Goal: Task Accomplishment & Management: Use online tool/utility

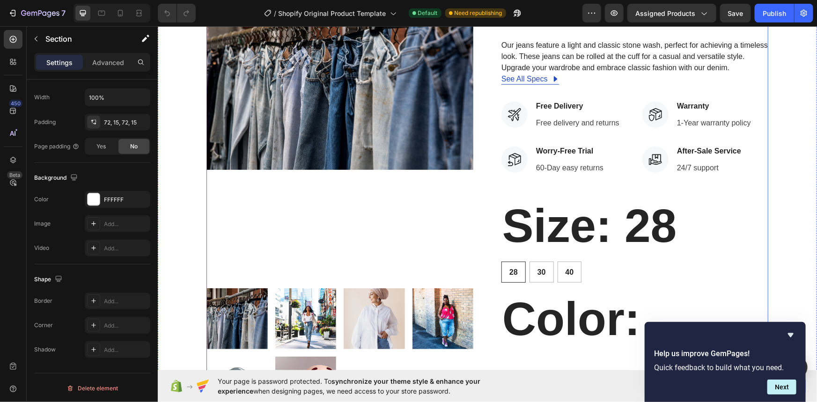
scroll to position [426, 0]
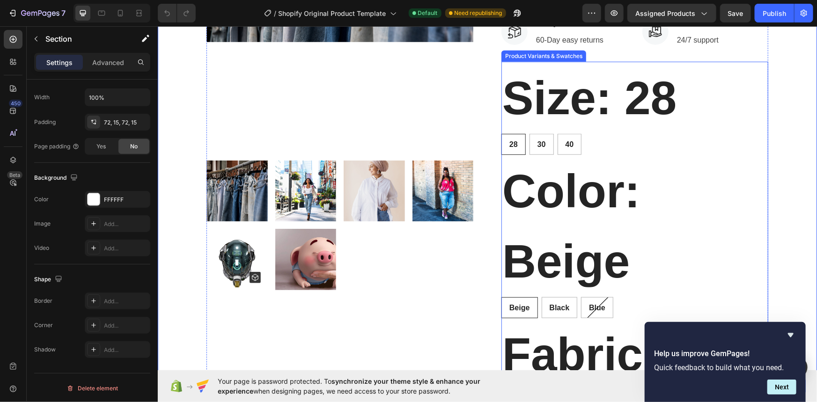
click at [586, 150] on div "28 28 28 30 30 30 40 40 40" at bounding box center [634, 144] width 267 height 21
radio input "true"
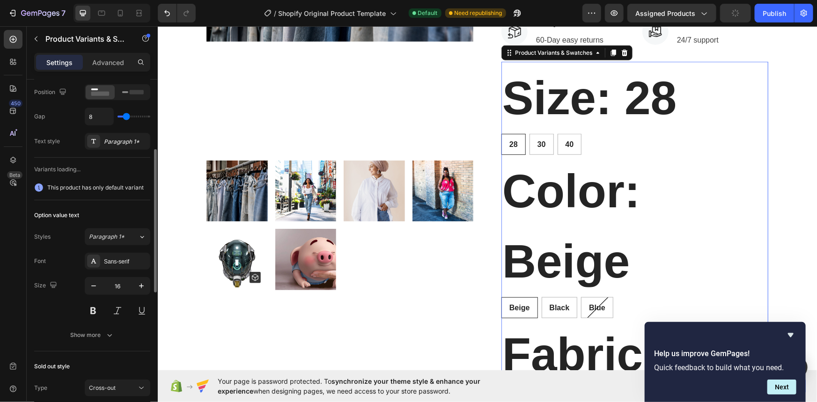
scroll to position [213, 0]
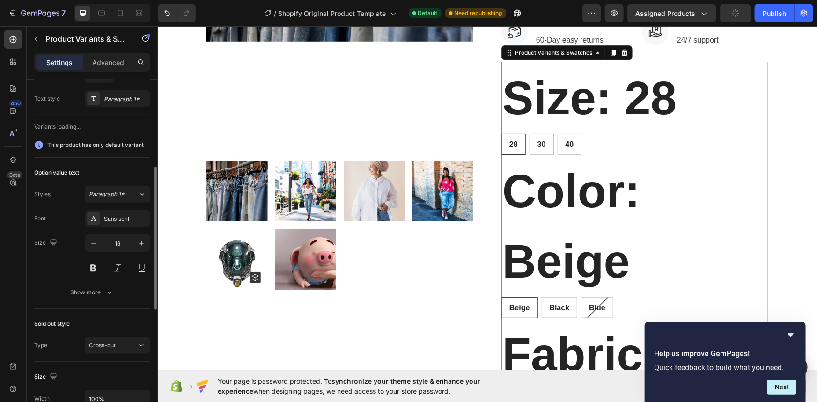
click at [568, 101] on legend "Size: 28" at bounding box center [589, 97] width 176 height 72
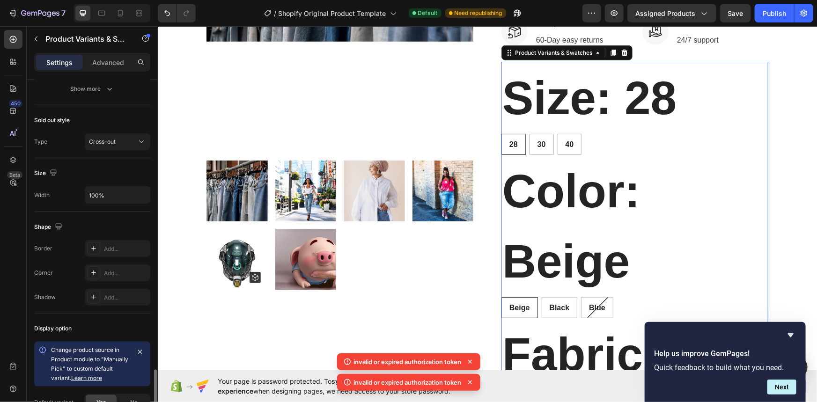
scroll to position [501, 0]
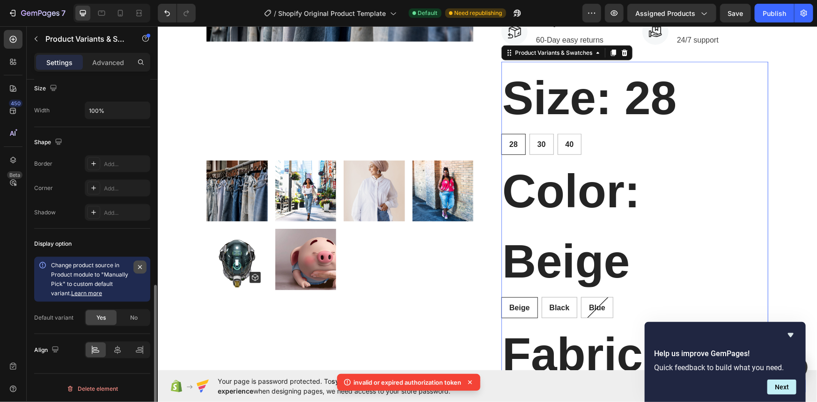
click at [141, 267] on icon "button" at bounding box center [139, 267] width 7 height 7
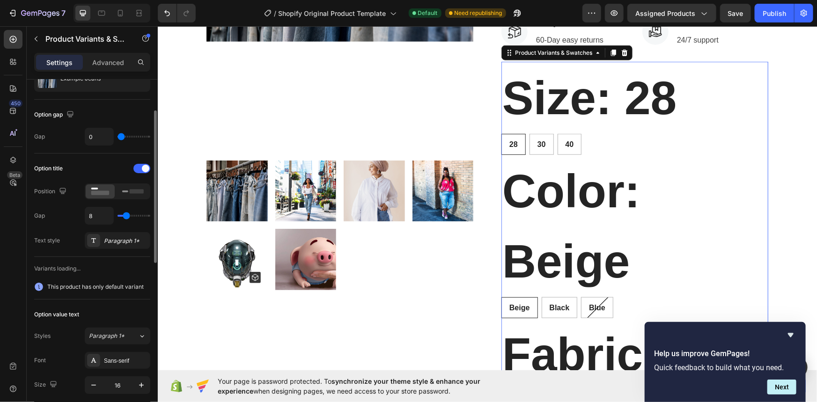
scroll to position [0, 0]
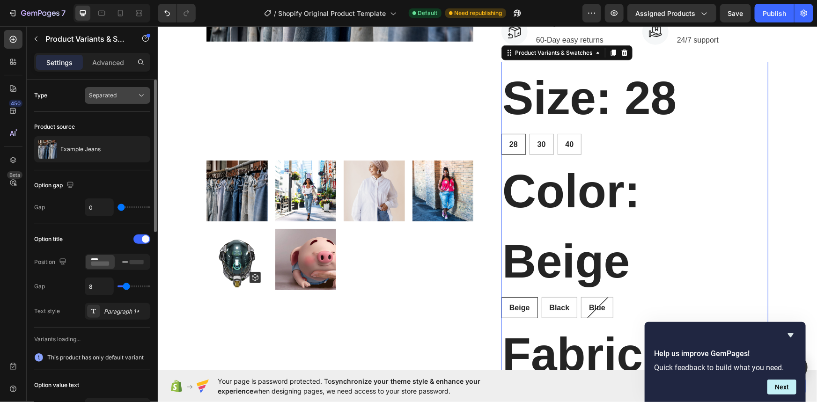
click at [102, 98] on span "Separated" at bounding box center [103, 95] width 28 height 7
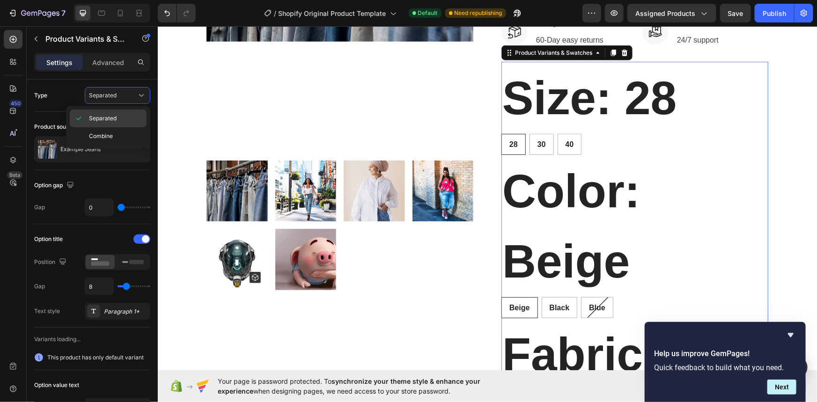
click at [102, 119] on span "Separated" at bounding box center [103, 118] width 28 height 8
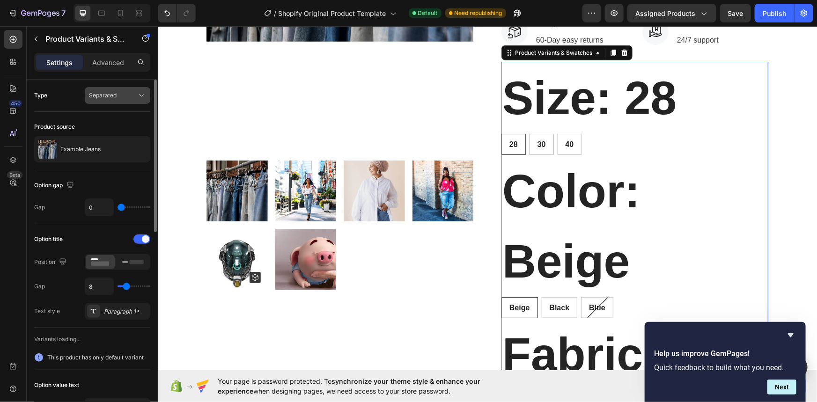
click at [119, 93] on div "Separated" at bounding box center [113, 95] width 48 height 8
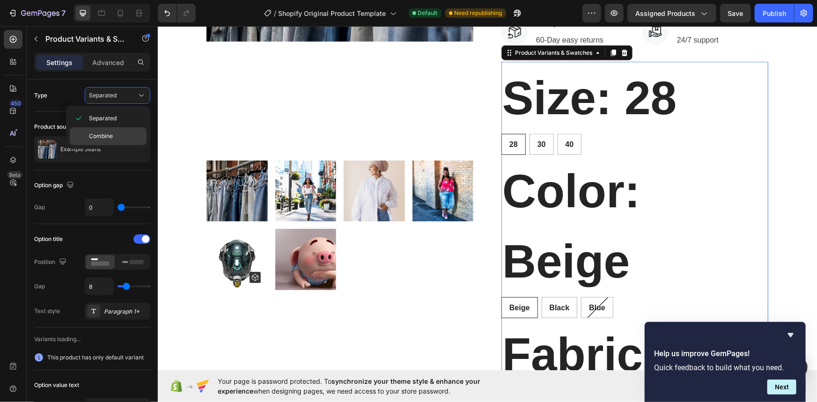
click at [111, 131] on div "Combine" at bounding box center [108, 136] width 77 height 18
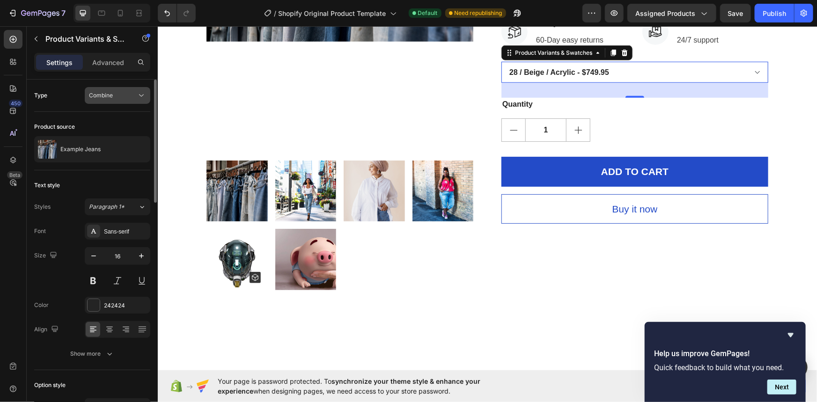
click at [123, 94] on div "Combine" at bounding box center [113, 95] width 48 height 8
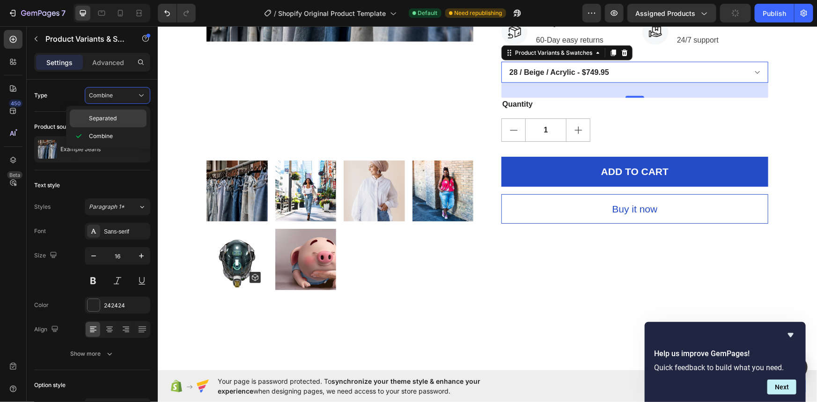
click at [117, 115] on p "Separated" at bounding box center [115, 118] width 53 height 8
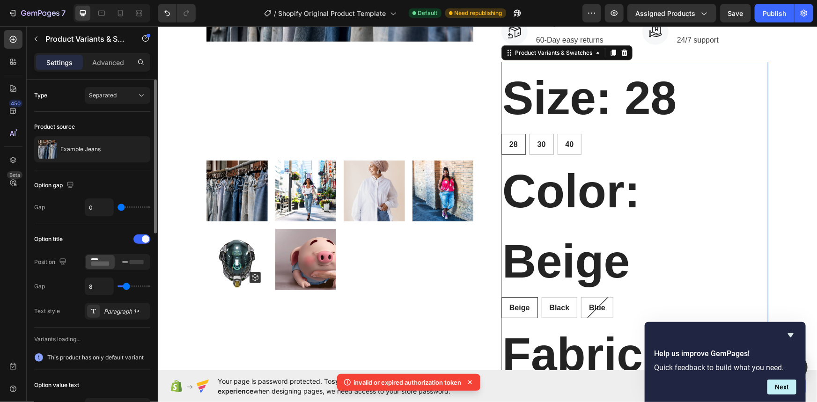
scroll to position [42, 0]
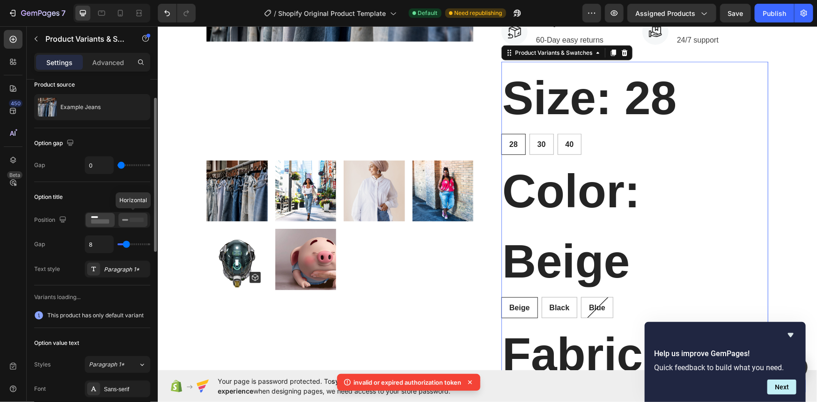
click at [126, 220] on rect at bounding box center [125, 220] width 6 height 2
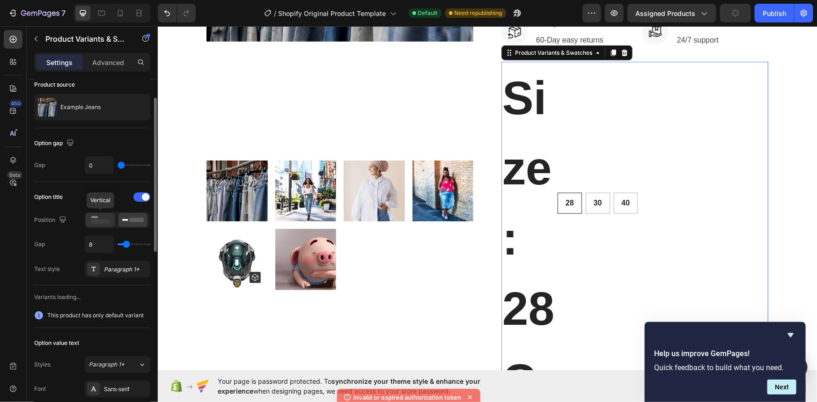
click at [97, 220] on rect at bounding box center [100, 222] width 18 height 4
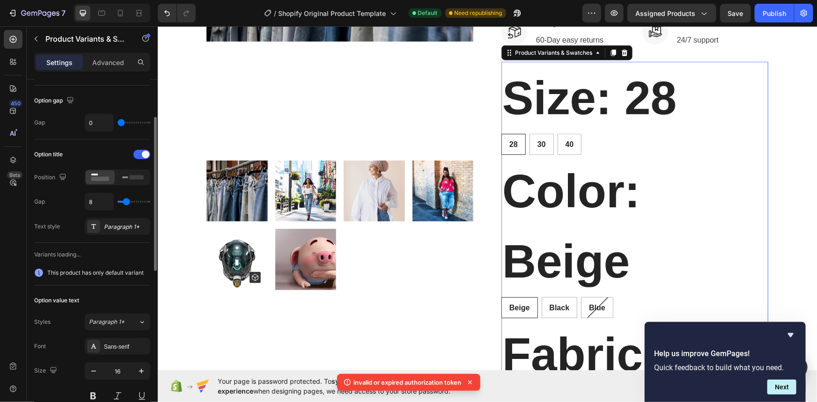
scroll to position [127, 0]
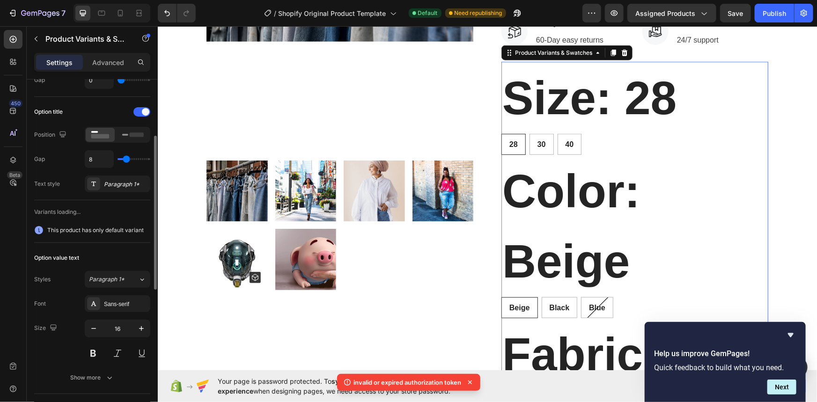
click at [85, 229] on span "This product has only default variant" at bounding box center [95, 230] width 96 height 9
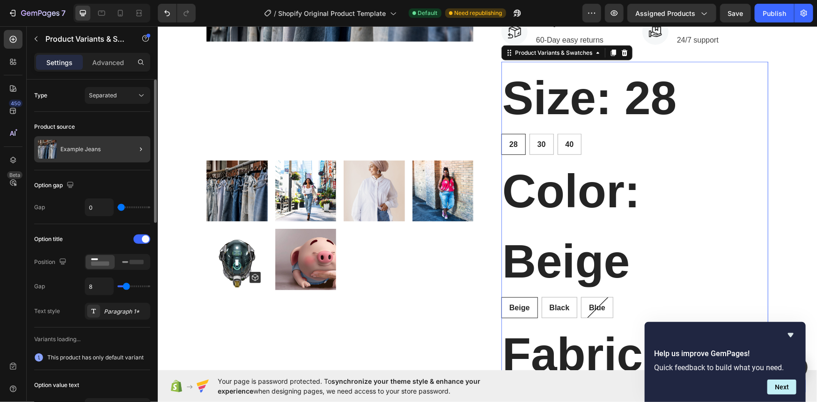
click at [128, 147] on div at bounding box center [137, 149] width 26 height 26
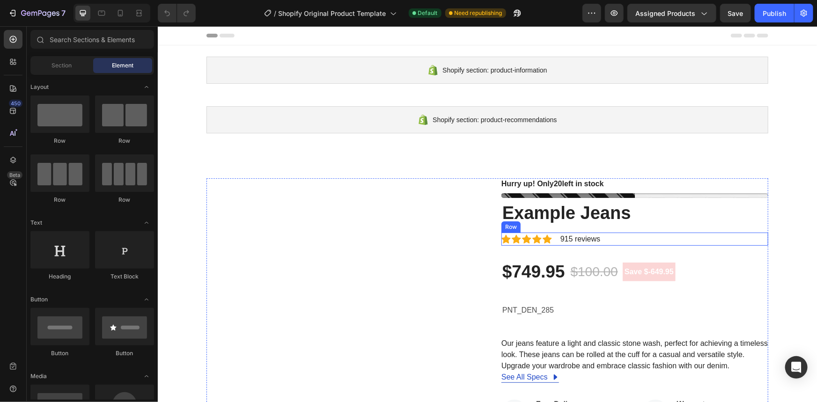
radio input "false"
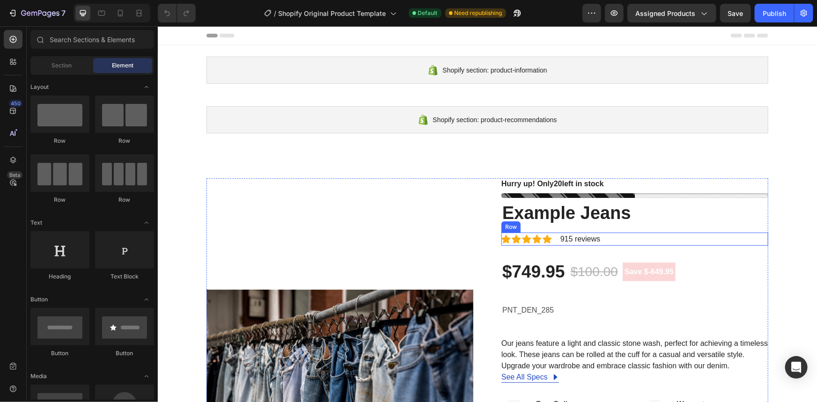
radio input "false"
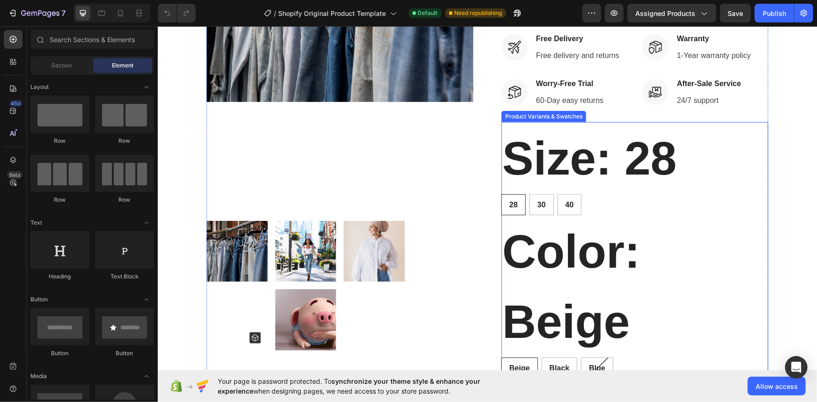
scroll to position [383, 0]
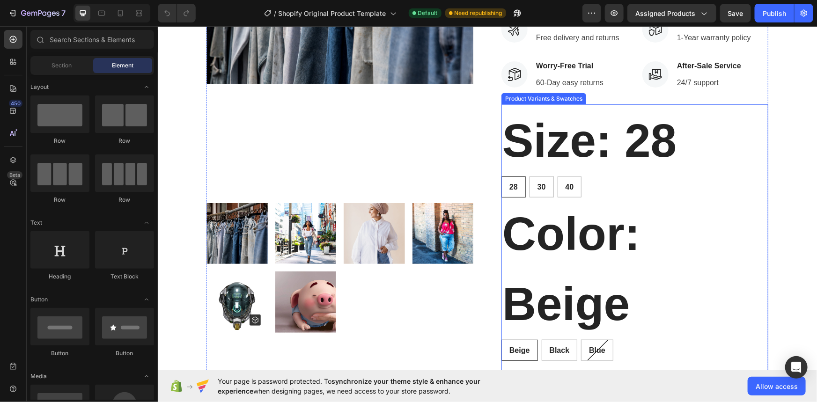
click at [633, 194] on div "28 28 28 30 30 30 40 40 40" at bounding box center [634, 186] width 267 height 21
radio input "true"
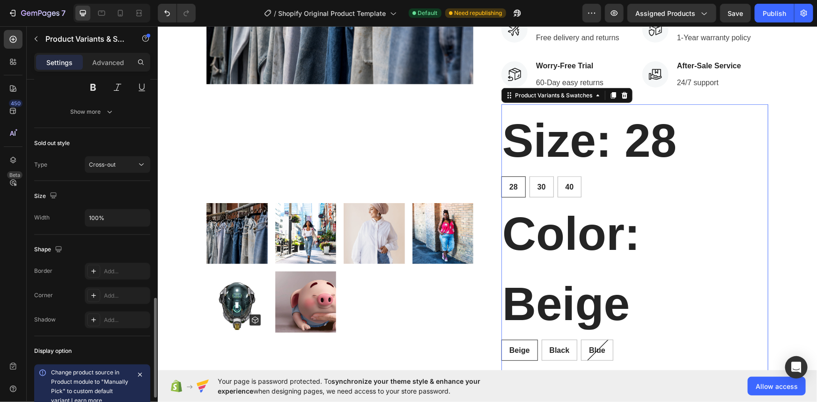
scroll to position [852, 0]
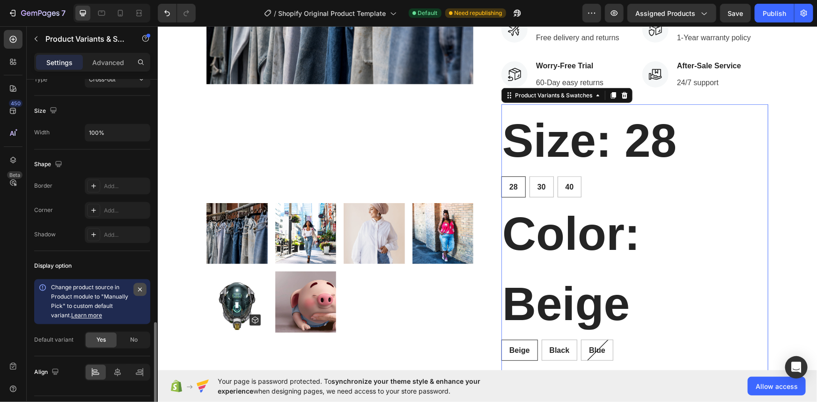
click at [141, 291] on icon "button" at bounding box center [139, 289] width 7 height 7
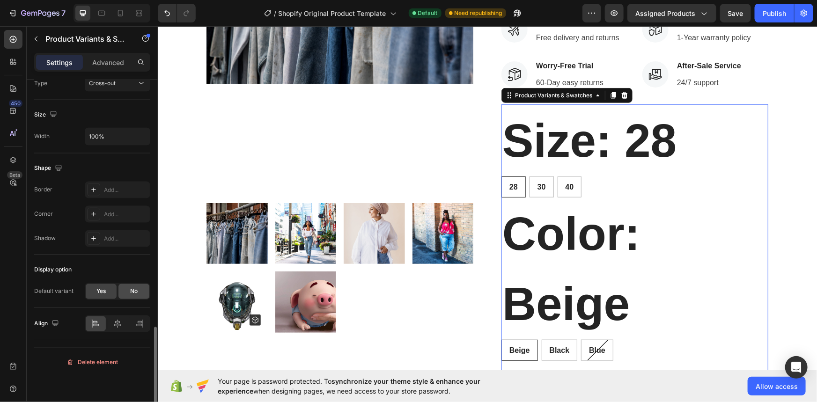
click at [135, 292] on span "No" at bounding box center [133, 292] width 7 height 8
radio input "false"
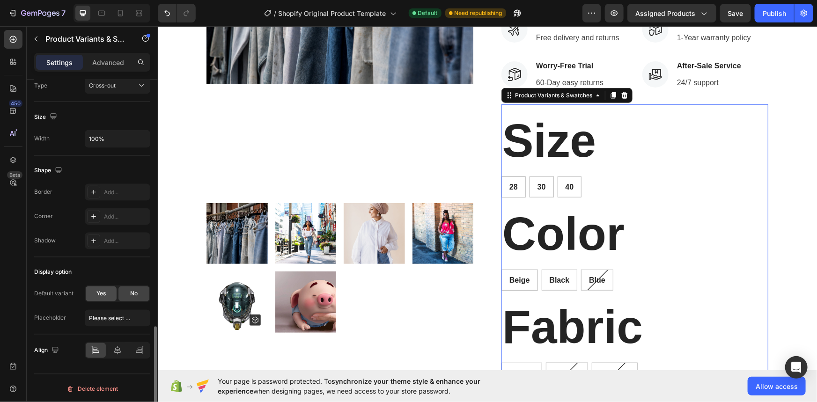
click at [91, 297] on div "Yes" at bounding box center [101, 294] width 31 height 15
radio input "true"
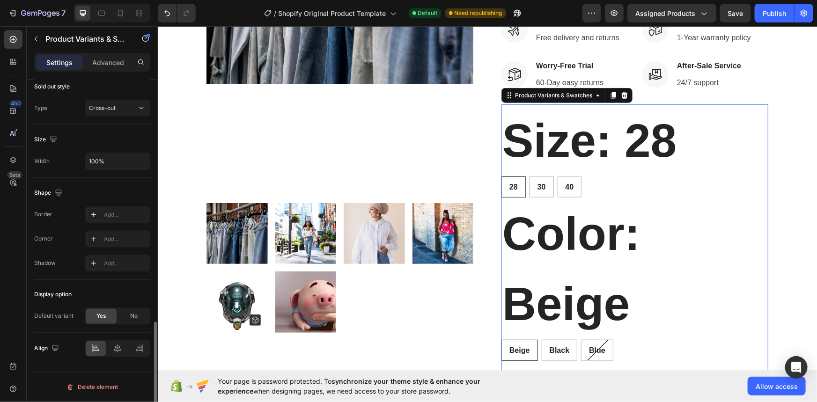
scroll to position [821, 0]
click at [129, 319] on div "No" at bounding box center [134, 319] width 31 height 15
radio input "false"
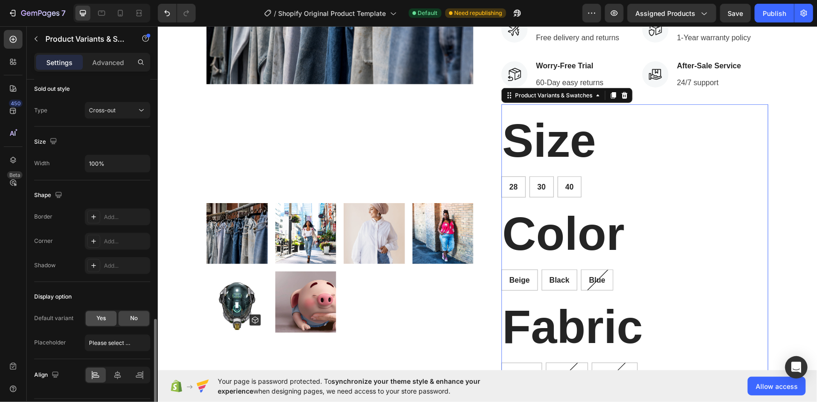
click at [107, 319] on div "Yes" at bounding box center [101, 319] width 31 height 15
radio input "true"
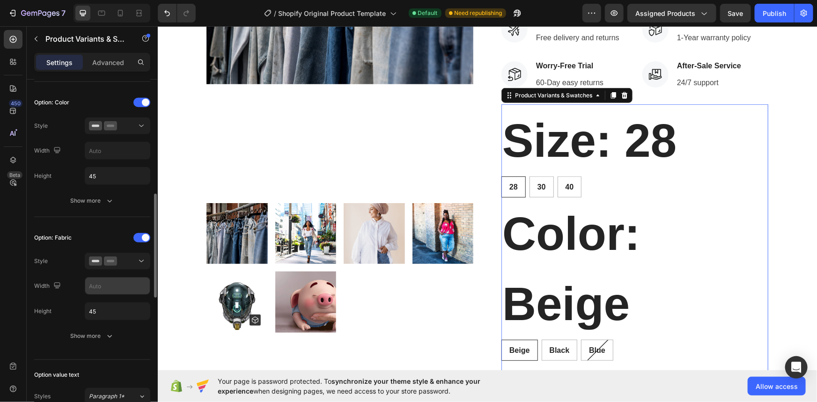
scroll to position [341, 0]
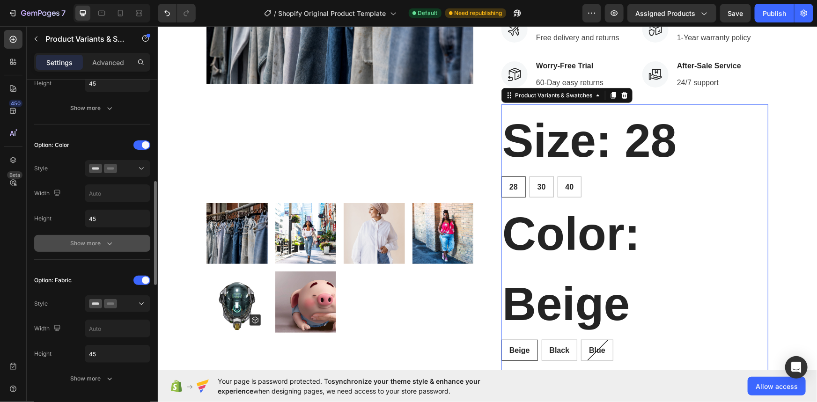
click at [118, 237] on button "Show more" at bounding box center [92, 243] width 116 height 17
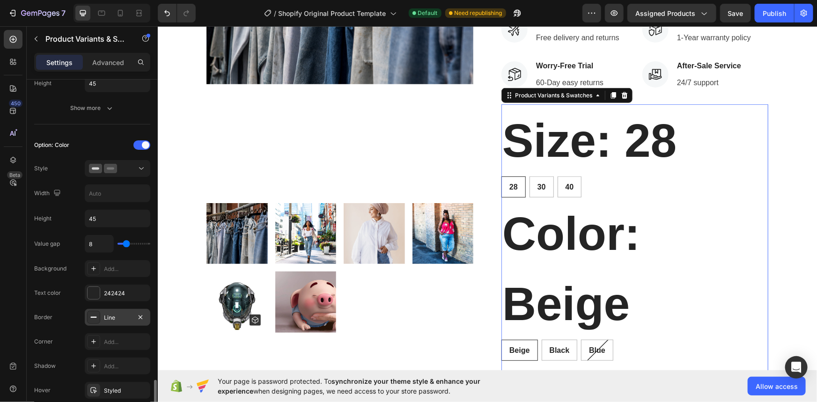
scroll to position [553, 0]
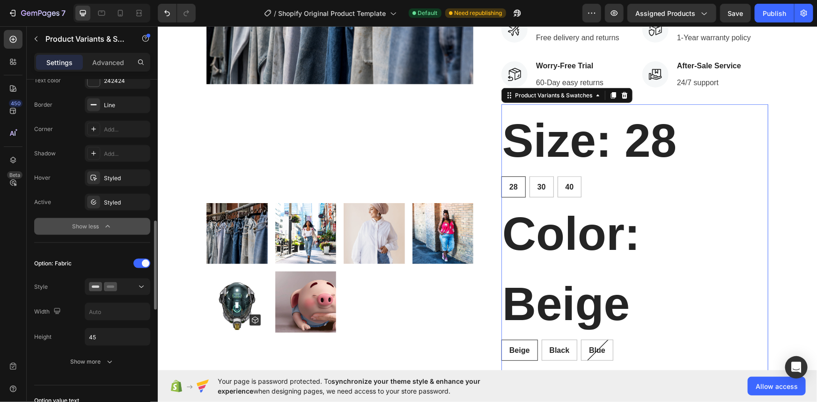
click at [103, 227] on icon "button" at bounding box center [107, 226] width 9 height 9
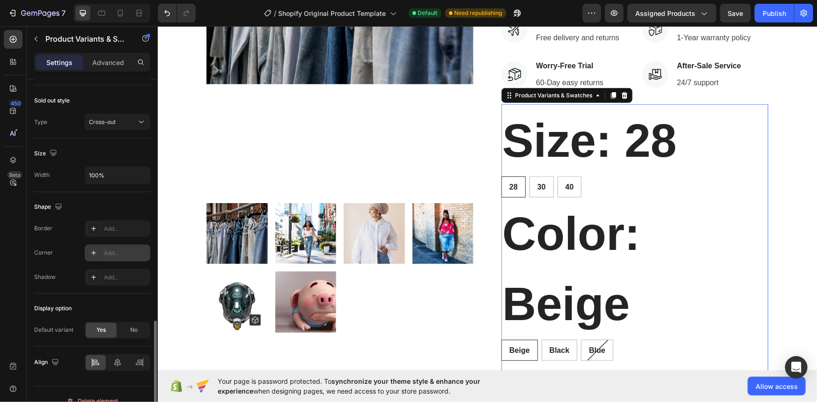
scroll to position [821, 0]
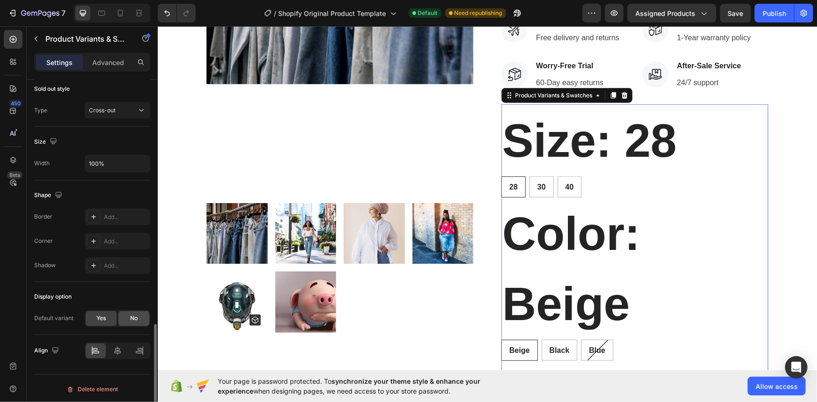
click at [131, 312] on div "No" at bounding box center [134, 319] width 31 height 15
radio input "false"
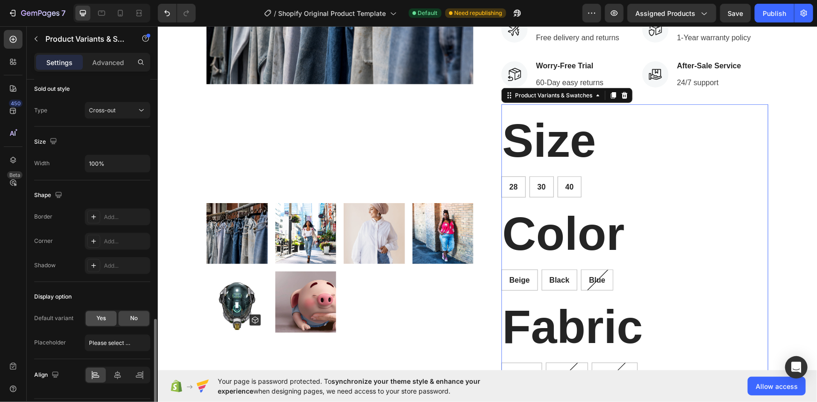
click at [101, 315] on span "Yes" at bounding box center [100, 319] width 9 height 8
radio input "true"
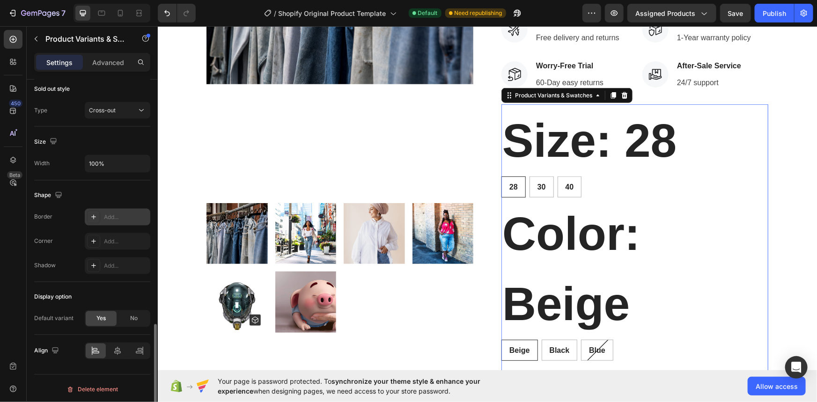
click at [120, 215] on div "Add..." at bounding box center [126, 218] width 44 height 8
click at [114, 192] on div "Shape" at bounding box center [92, 195] width 116 height 15
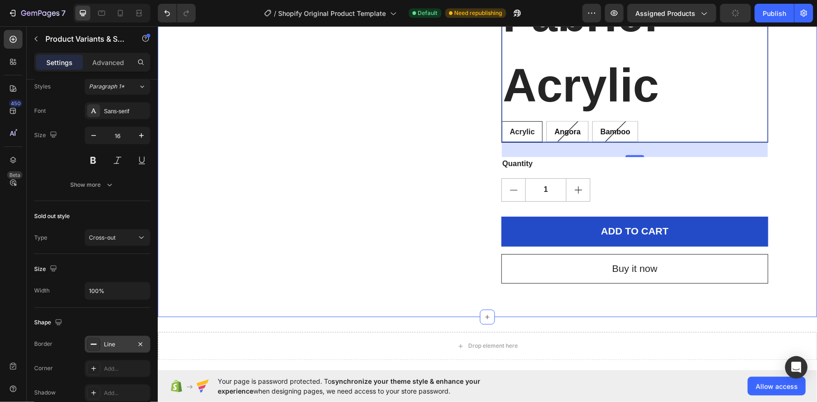
scroll to position [809, 0]
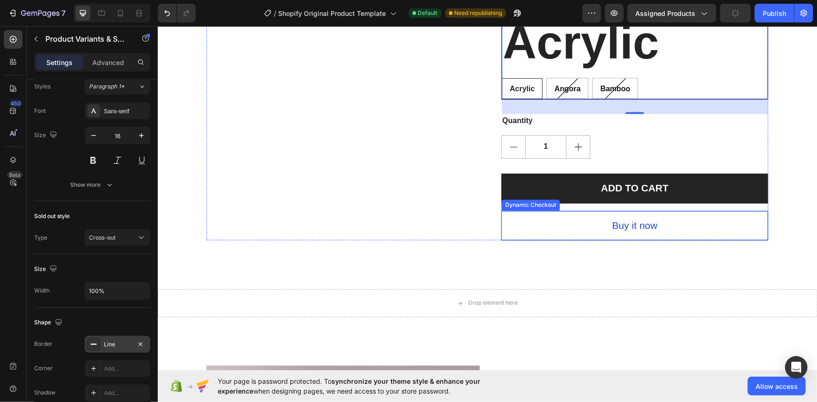
click at [705, 188] on button "ADD TO CART" at bounding box center [634, 188] width 267 height 30
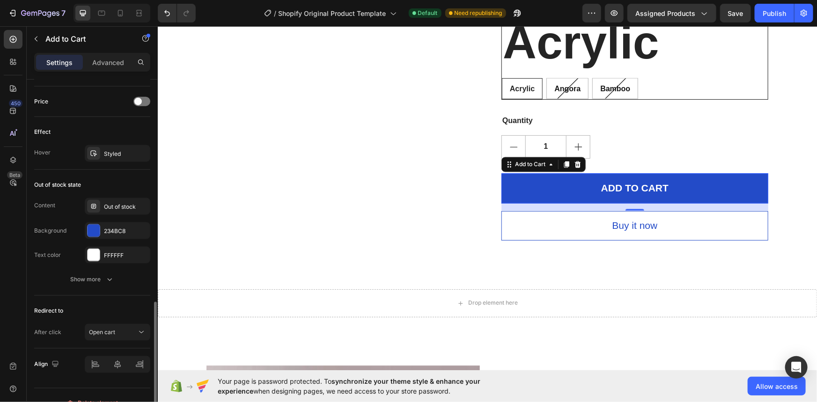
scroll to position [653, 0]
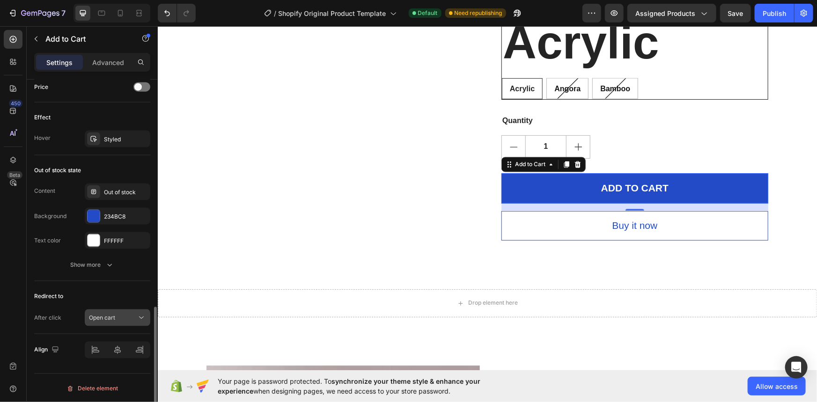
click at [132, 324] on button "Open cart" at bounding box center [118, 318] width 66 height 17
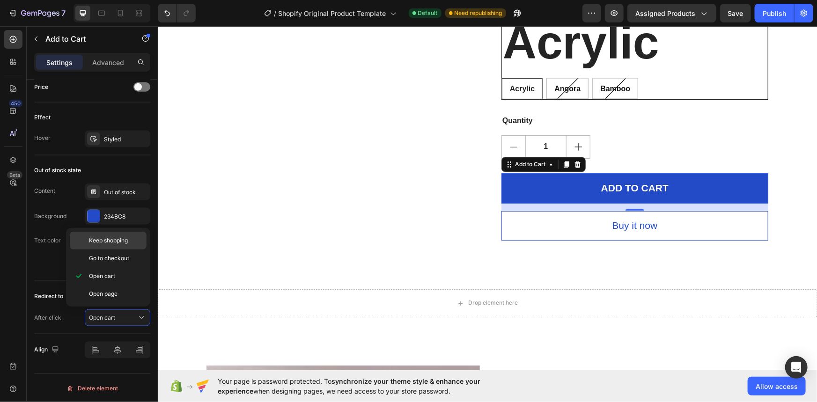
click at [119, 240] on span "Keep shopping" at bounding box center [108, 241] width 39 height 8
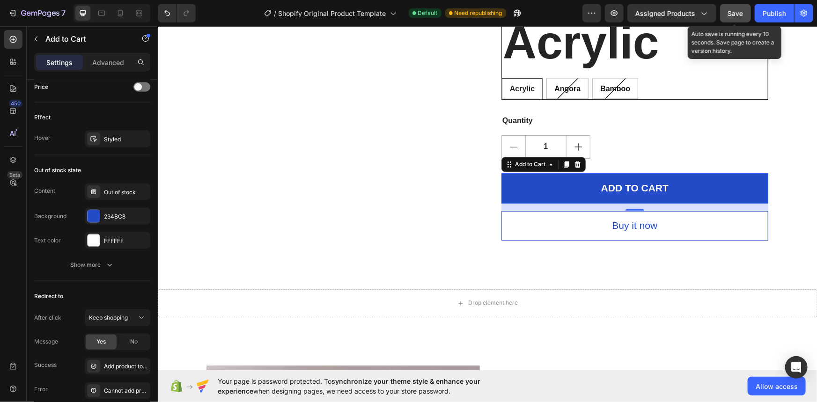
click at [742, 14] on span "Save" at bounding box center [735, 13] width 15 height 8
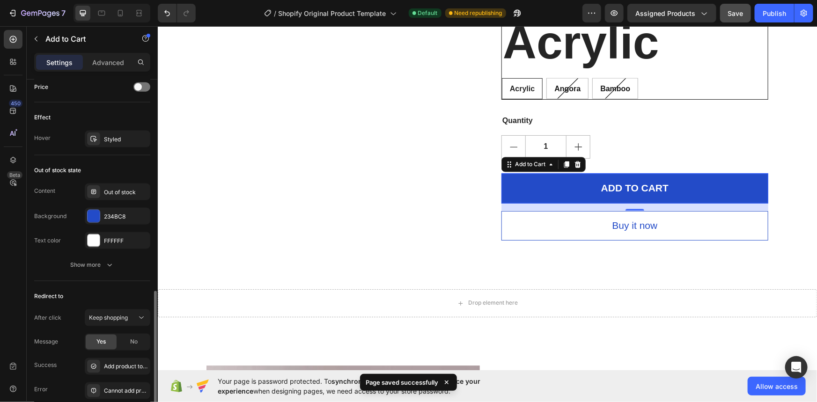
scroll to position [696, 0]
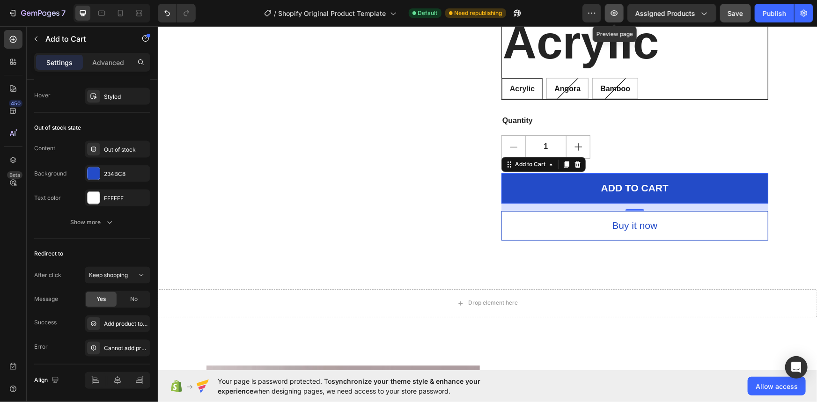
click at [618, 13] on icon "button" at bounding box center [614, 12] width 9 height 9
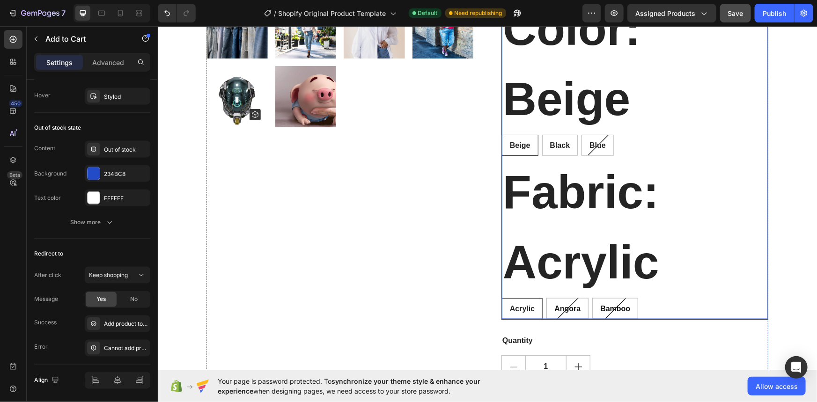
scroll to position [553, 0]
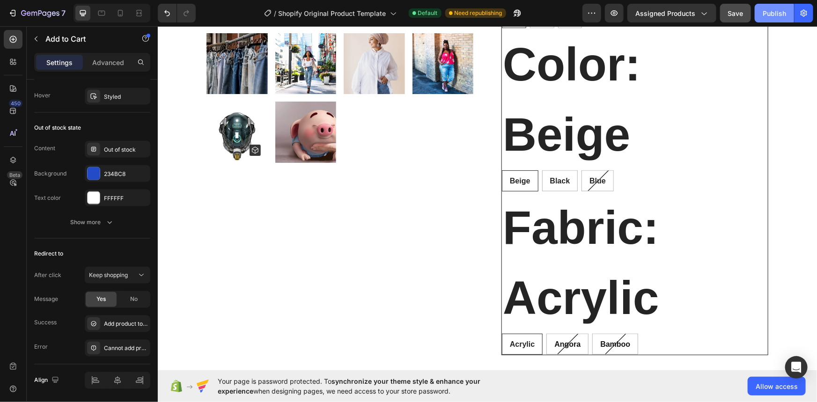
click at [779, 14] on div "Publish" at bounding box center [774, 13] width 23 height 10
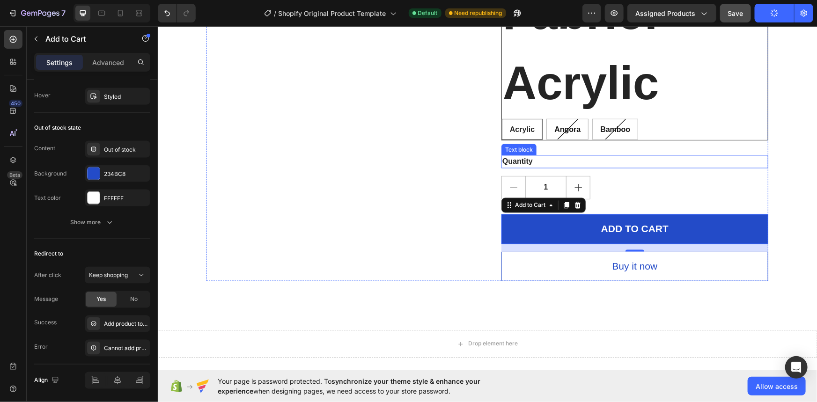
scroll to position [809, 0]
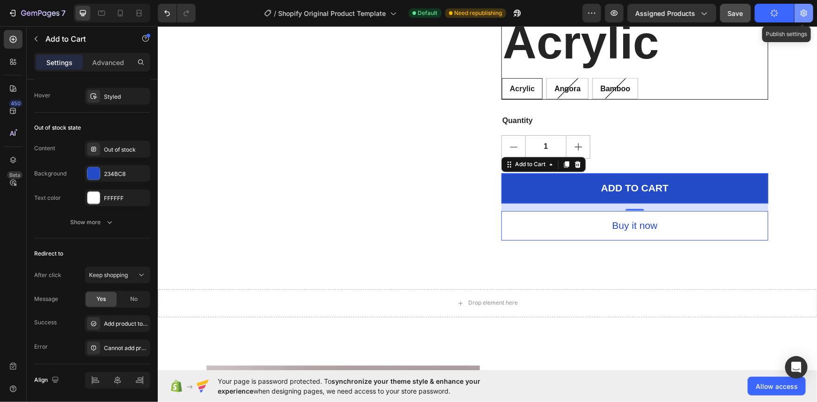
click at [810, 14] on button "button" at bounding box center [804, 13] width 19 height 19
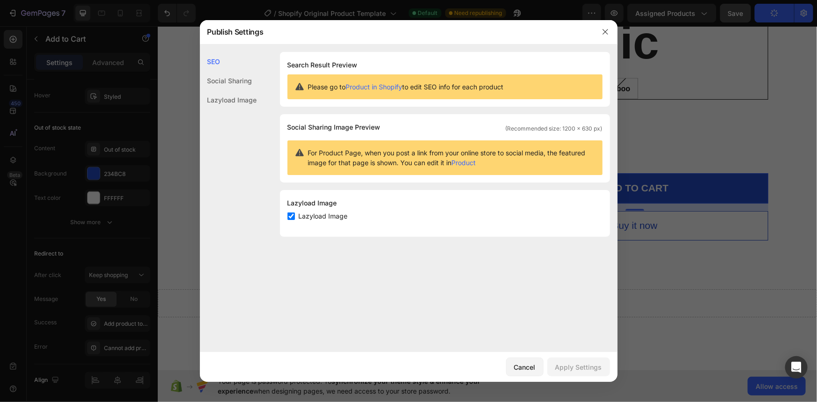
click at [784, 92] on div at bounding box center [408, 201] width 817 height 402
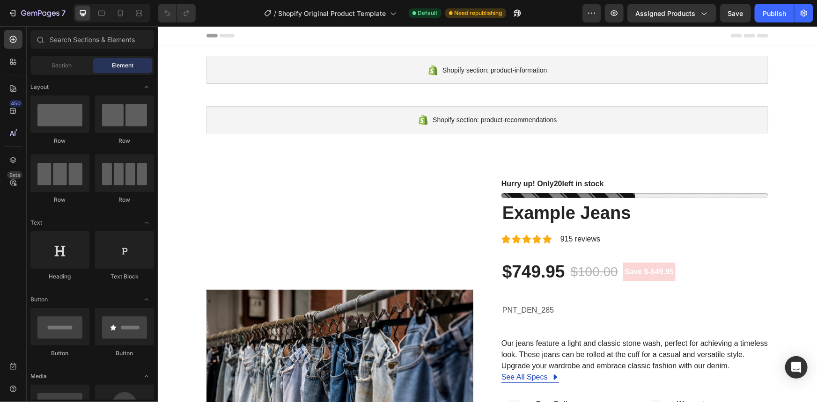
radio input "false"
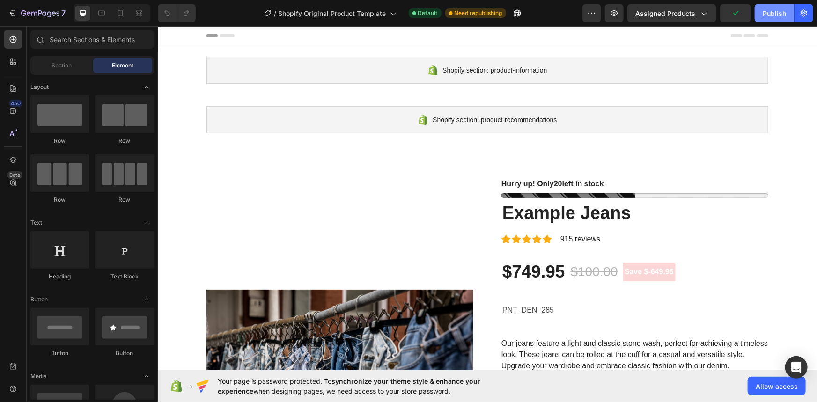
click at [765, 13] on div "Publish" at bounding box center [774, 13] width 23 height 10
click at [591, 10] on icon "button" at bounding box center [591, 12] width 9 height 9
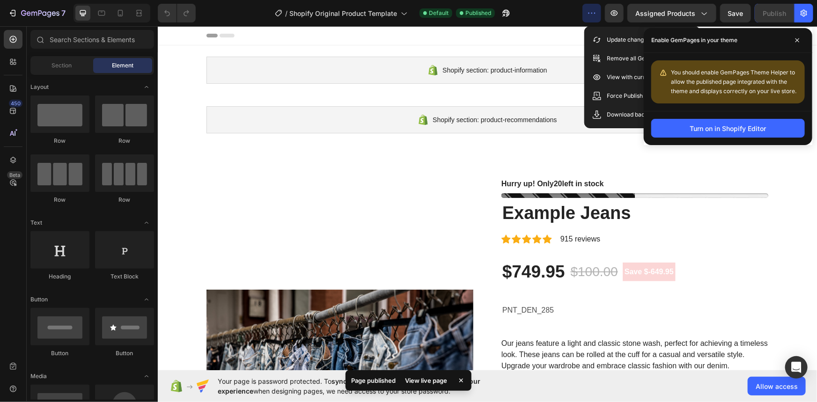
click at [439, 382] on div "View live page" at bounding box center [426, 380] width 53 height 13
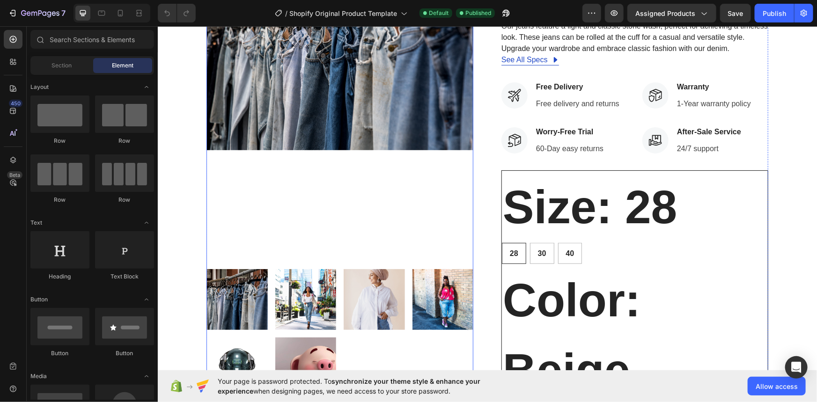
scroll to position [298, 0]
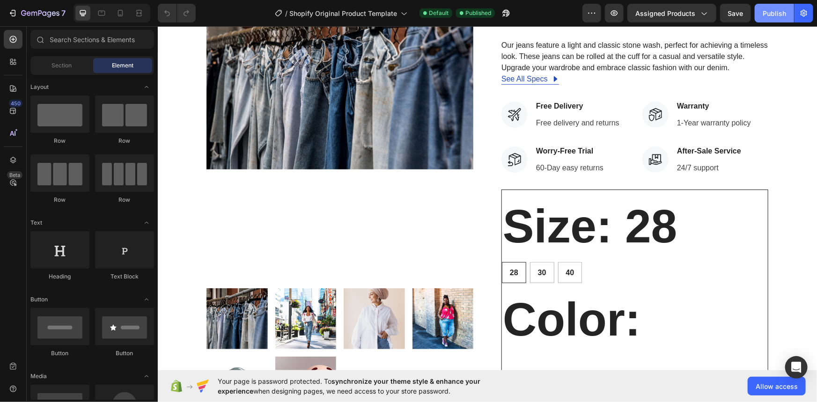
drag, startPoint x: 788, startPoint y: 14, endPoint x: 586, endPoint y: 10, distance: 201.5
click at [788, 14] on button "Publish" at bounding box center [774, 13] width 39 height 19
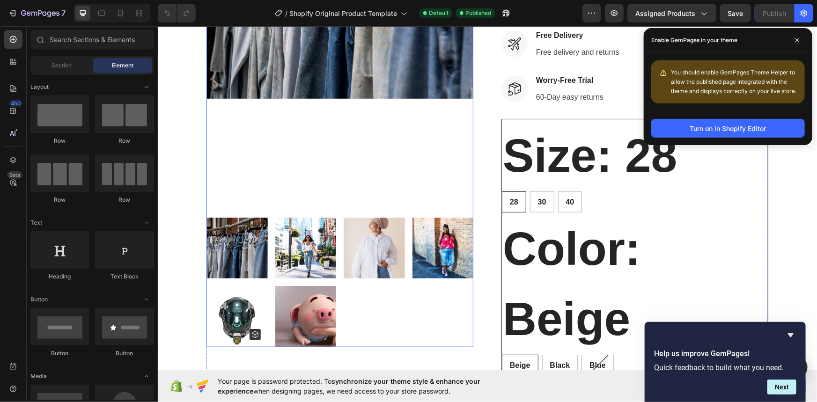
scroll to position [383, 0]
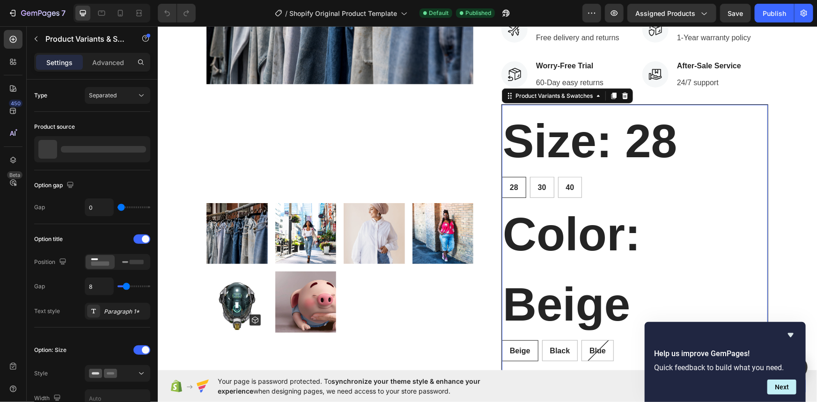
click at [617, 218] on legend "Color: Beige" at bounding box center [635, 269] width 266 height 142
click at [790, 338] on icon "Hide survey" at bounding box center [791, 335] width 11 height 11
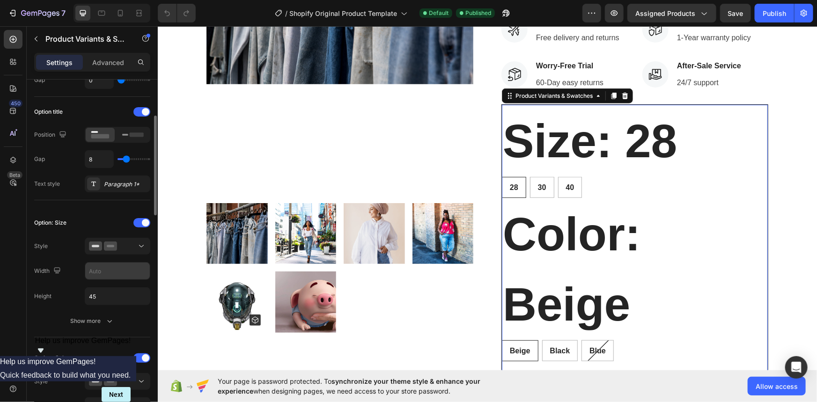
scroll to position [170, 0]
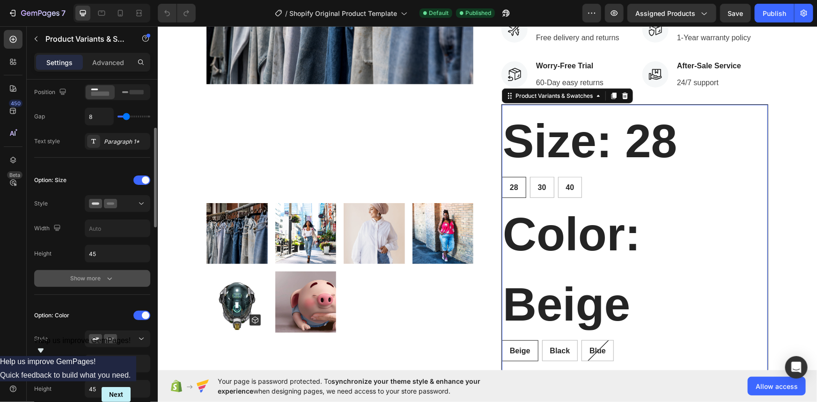
click at [105, 277] on icon "button" at bounding box center [109, 278] width 9 height 9
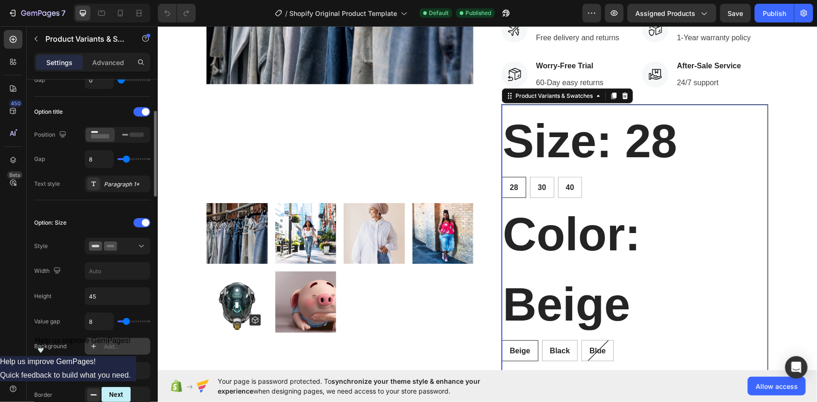
scroll to position [85, 0]
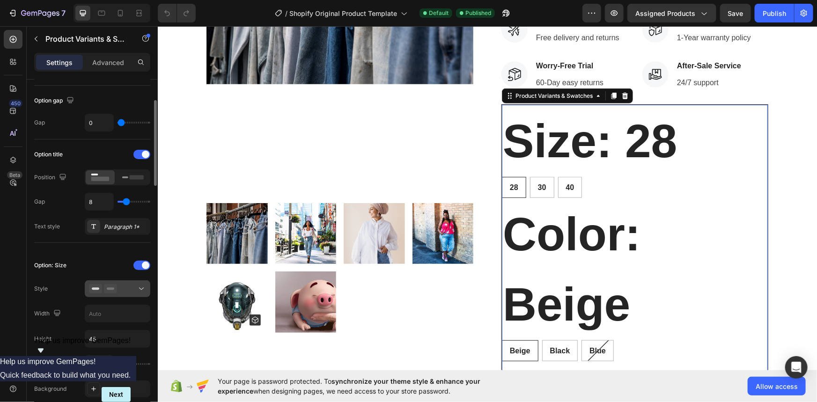
click at [124, 292] on div at bounding box center [117, 288] width 57 height 9
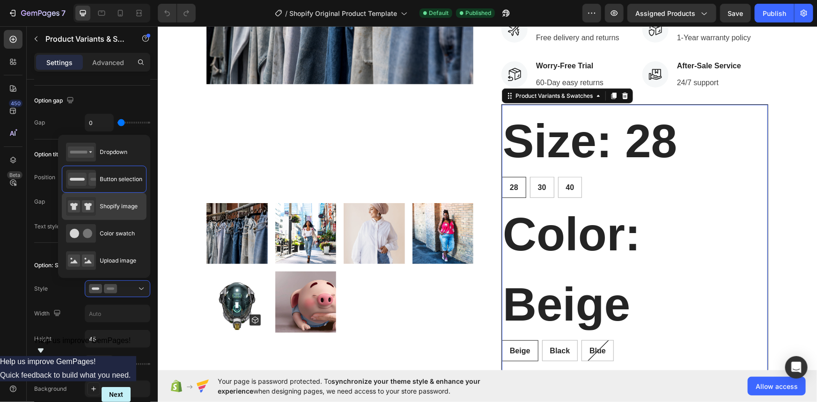
click at [116, 210] on span "Shopify image" at bounding box center [119, 206] width 38 height 8
type input "64"
radio input "true"
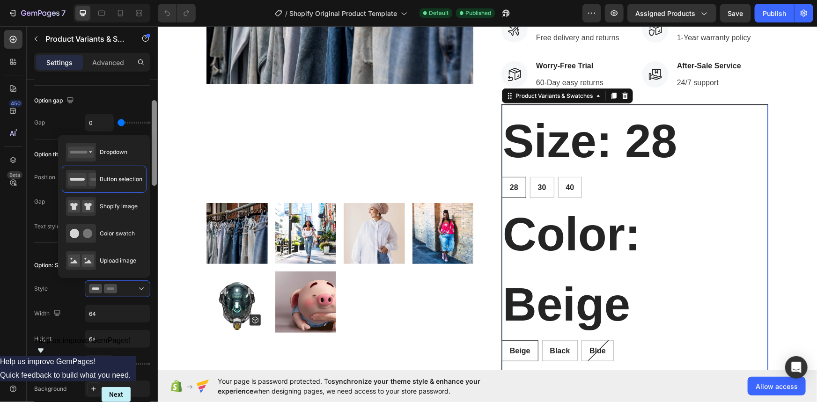
radio input "true"
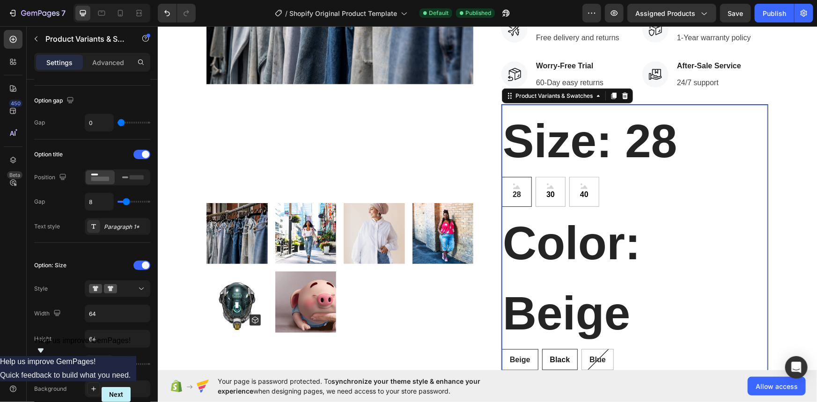
click at [550, 362] on span "Black" at bounding box center [560, 360] width 20 height 8
click at [542, 349] on input "Black Black Black" at bounding box center [542, 349] width 0 height 0
radio input "true"
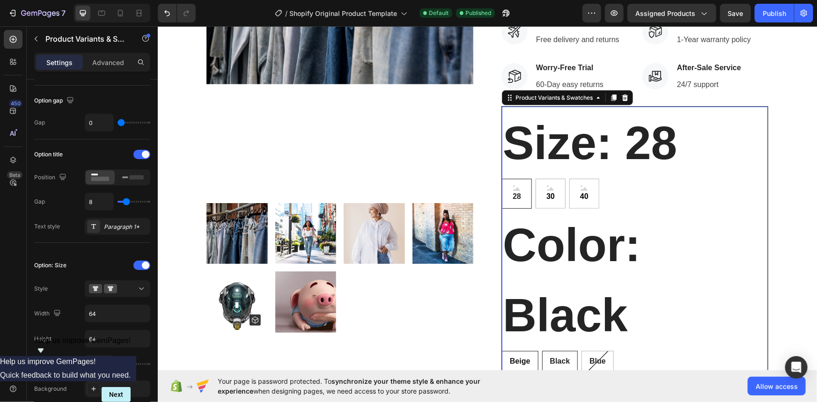
click at [527, 361] on span "Beige" at bounding box center [520, 361] width 21 height 8
click at [502, 351] on input "Beige Beige Beige" at bounding box center [501, 350] width 0 height 0
radio input "true"
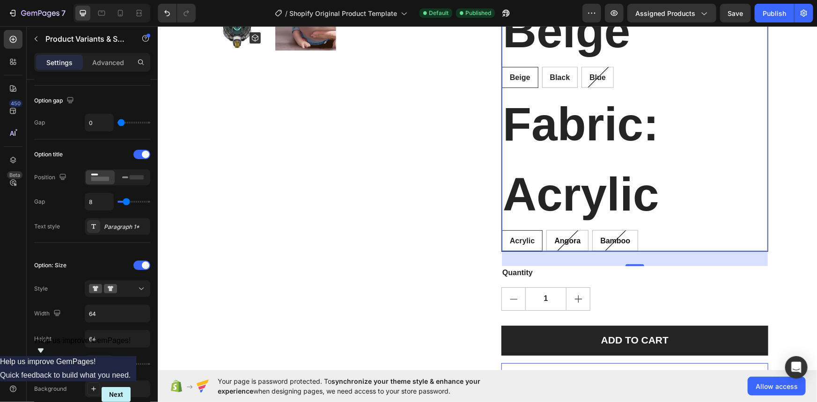
scroll to position [681, 0]
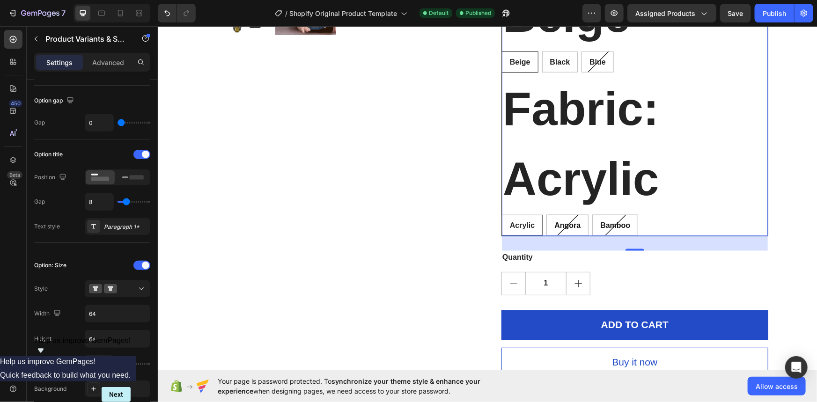
click at [513, 222] on span "Acrylic" at bounding box center [522, 225] width 25 height 8
click at [502, 215] on input "Acrylic Acrylic Acrylic" at bounding box center [501, 214] width 0 height 0
click at [563, 222] on span "Angora" at bounding box center [567, 225] width 26 height 8
click at [546, 215] on input "Angora Angora Angora" at bounding box center [546, 214] width 0 height 0
radio input "true"
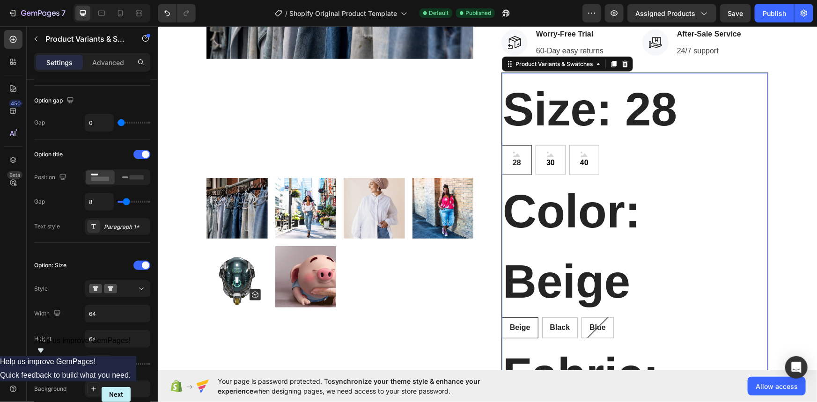
scroll to position [426, 0]
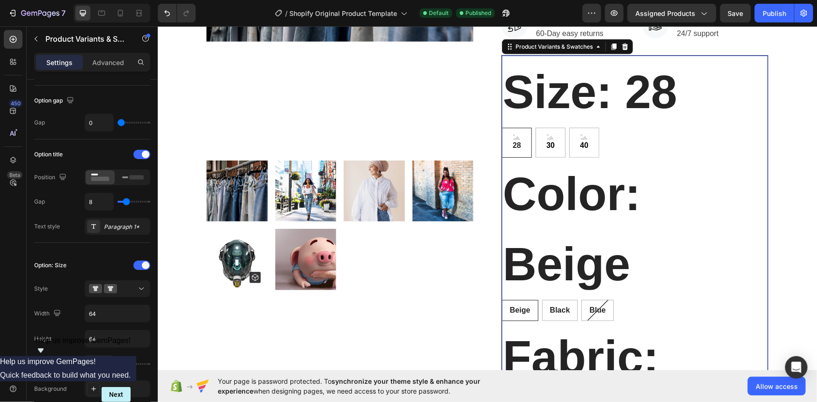
click at [518, 312] on span "Beige" at bounding box center [520, 310] width 21 height 8
click at [502, 300] on input "Beige Beige Beige" at bounding box center [501, 299] width 0 height 0
click at [557, 310] on span "Black" at bounding box center [560, 310] width 20 height 8
click at [542, 300] on input "Black Black Black" at bounding box center [542, 299] width 0 height 0
radio input "true"
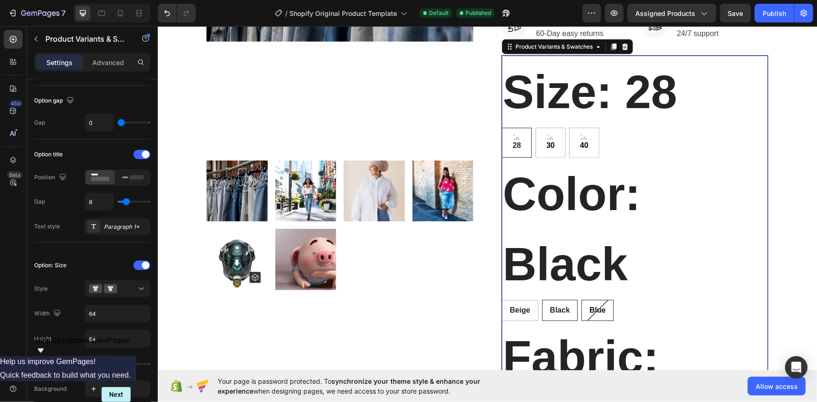
click at [589, 307] on span "Blue" at bounding box center [597, 310] width 16 height 8
click at [581, 300] on input "Blue Blue Blue" at bounding box center [581, 299] width 0 height 0
radio input "true"
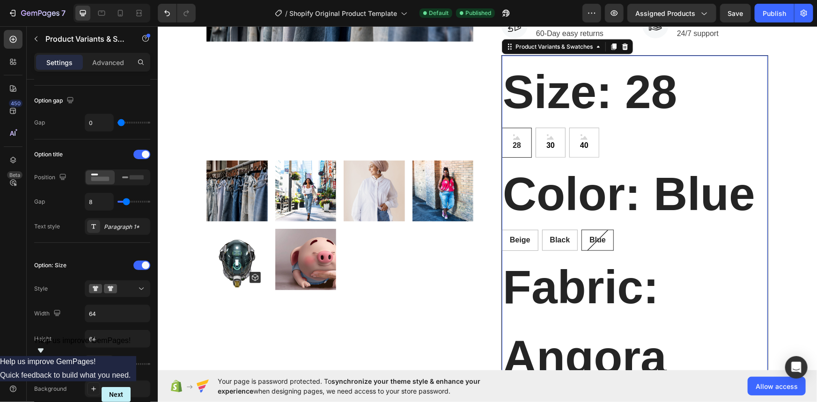
click at [551, 306] on legend "Fabric: Angora" at bounding box center [635, 322] width 266 height 142
click at [569, 236] on div "Black" at bounding box center [559, 239] width 35 height 19
click at [542, 230] on input "Black Black Black" at bounding box center [542, 229] width 0 height 0
radio input "true"
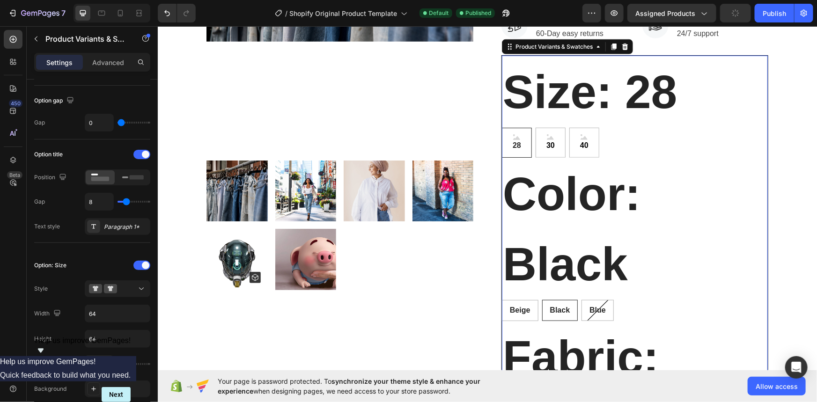
click at [552, 303] on div "Black" at bounding box center [559, 310] width 35 height 19
click at [542, 300] on input "Black Black Black" at bounding box center [542, 299] width 0 height 0
click at [513, 301] on div "Beige" at bounding box center [520, 310] width 36 height 19
click at [502, 300] on input "Beige Beige Beige" at bounding box center [501, 299] width 0 height 0
radio input "true"
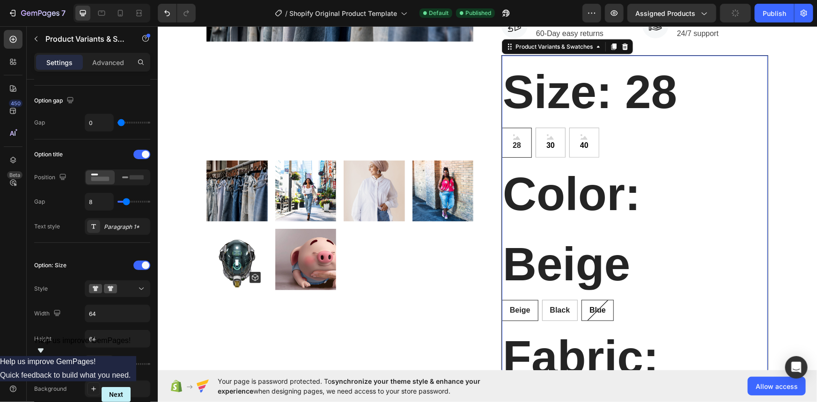
click at [592, 306] on span "Blue" at bounding box center [597, 310] width 16 height 8
click at [581, 300] on input "Blue Blue Blue" at bounding box center [581, 299] width 0 height 0
radio input "true"
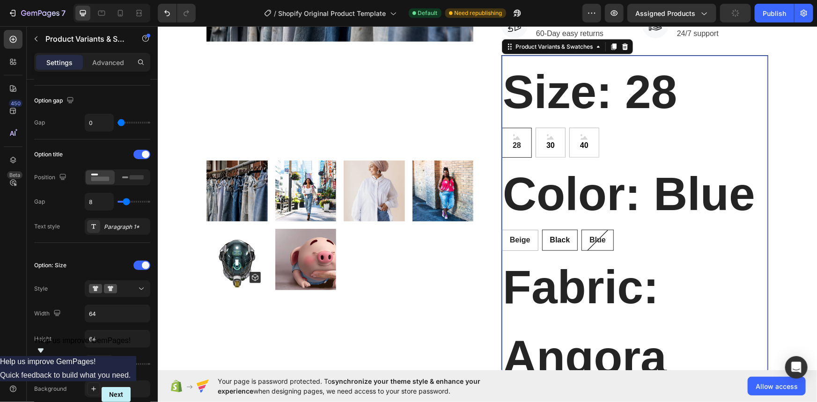
click at [568, 242] on div "Black" at bounding box center [559, 239] width 35 height 19
click at [542, 230] on input "Black Black Black" at bounding box center [542, 229] width 0 height 0
radio input "true"
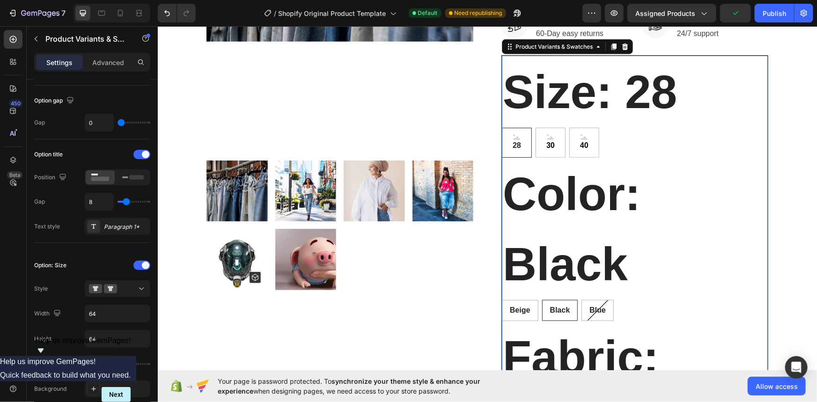
drag, startPoint x: 526, startPoint y: 306, endPoint x: 546, endPoint y: 305, distance: 20.2
click at [527, 306] on div "Beige" at bounding box center [520, 310] width 36 height 19
click at [502, 300] on input "Beige Beige Beige" at bounding box center [501, 299] width 0 height 0
radio input "true"
click at [557, 306] on span "Black" at bounding box center [560, 310] width 20 height 8
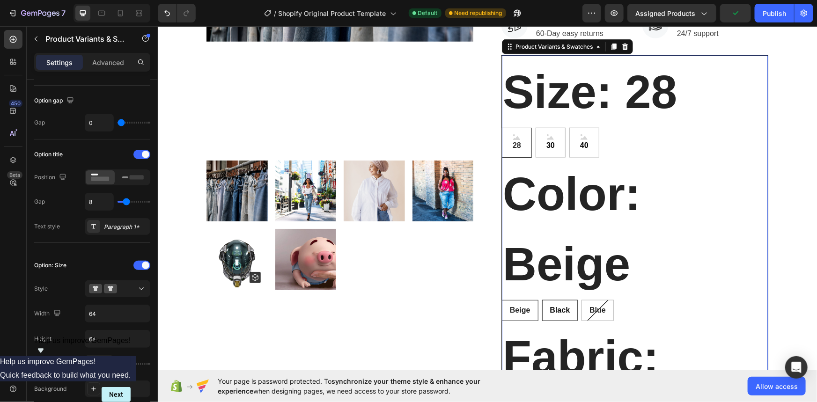
click at [542, 300] on input "Black Black Black" at bounding box center [542, 299] width 0 height 0
radio input "true"
click at [585, 305] on div "Blue" at bounding box center [597, 310] width 31 height 19
click at [581, 300] on input "Blue Blue Blue" at bounding box center [581, 299] width 0 height 0
radio input "true"
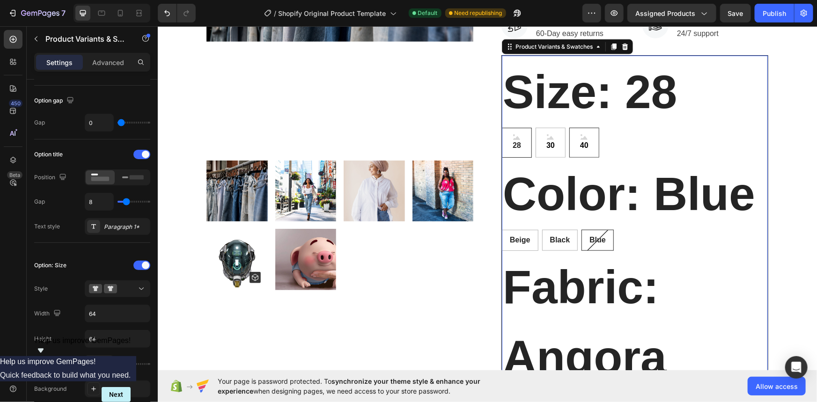
click at [578, 148] on span "40" at bounding box center [584, 145] width 12 height 11
click at [569, 127] on input "40 40 40" at bounding box center [569, 127] width 0 height 0
radio input "true"
click at [554, 143] on div "30" at bounding box center [550, 142] width 30 height 30
click at [535, 127] on input "30 30 30" at bounding box center [535, 127] width 0 height 0
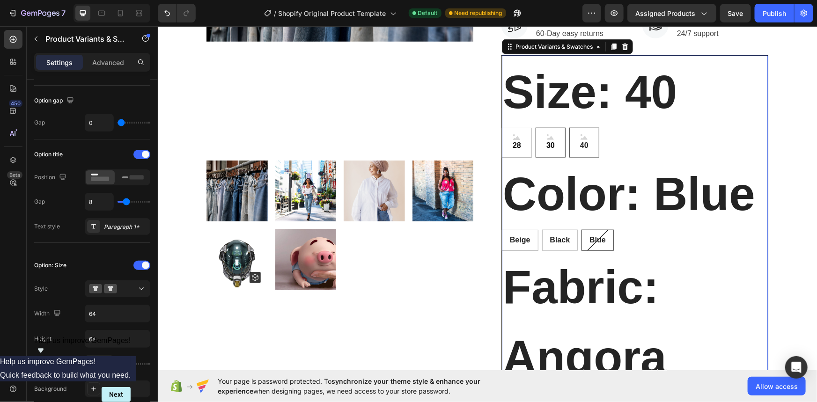
radio input "true"
drag, startPoint x: 560, startPoint y: 241, endPoint x: 567, endPoint y: 241, distance: 7.0
click at [560, 242] on span "Black" at bounding box center [560, 240] width 20 height 8
click at [542, 230] on input "Black Black Black" at bounding box center [542, 229] width 0 height 0
radio input "true"
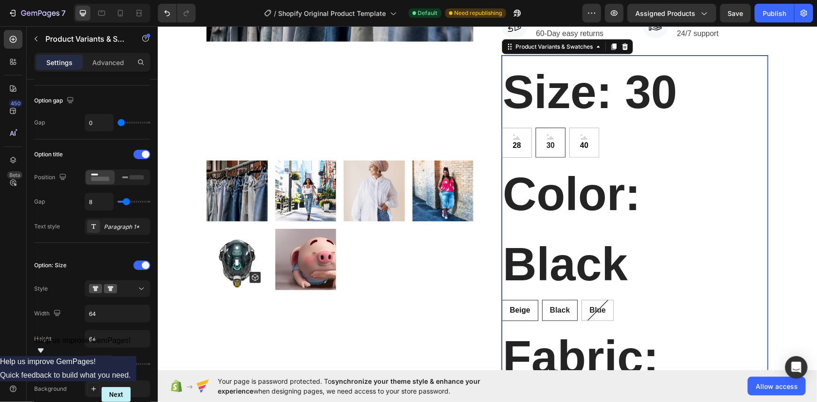
drag, startPoint x: 559, startPoint y: 309, endPoint x: 520, endPoint y: 306, distance: 39.4
click at [557, 309] on span "Black" at bounding box center [560, 310] width 20 height 8
click at [542, 300] on input "Black Black Black" at bounding box center [542, 299] width 0 height 0
click at [517, 306] on span "Beige" at bounding box center [520, 310] width 21 height 8
click at [502, 300] on input "Beige Beige Beige" at bounding box center [501, 299] width 0 height 0
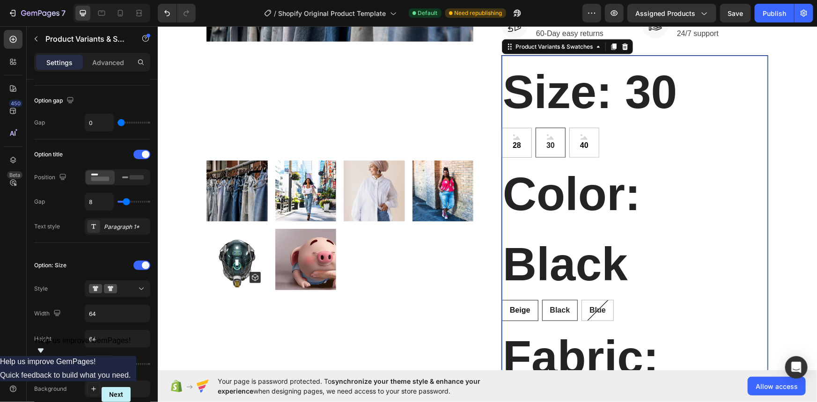
radio input "true"
click at [584, 305] on div "Blue" at bounding box center [597, 310] width 31 height 19
click at [581, 300] on input "Blue Blue Blue" at bounding box center [581, 299] width 0 height 0
radio input "true"
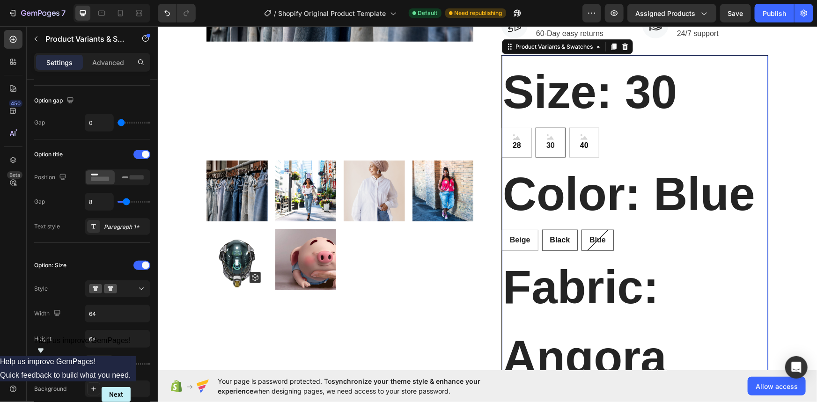
drag, startPoint x: 558, startPoint y: 243, endPoint x: 518, endPoint y: 244, distance: 39.8
click at [557, 243] on span "Black" at bounding box center [560, 240] width 20 height 8
click at [542, 230] on input "Black Black Black" at bounding box center [542, 229] width 0 height 0
radio input "true"
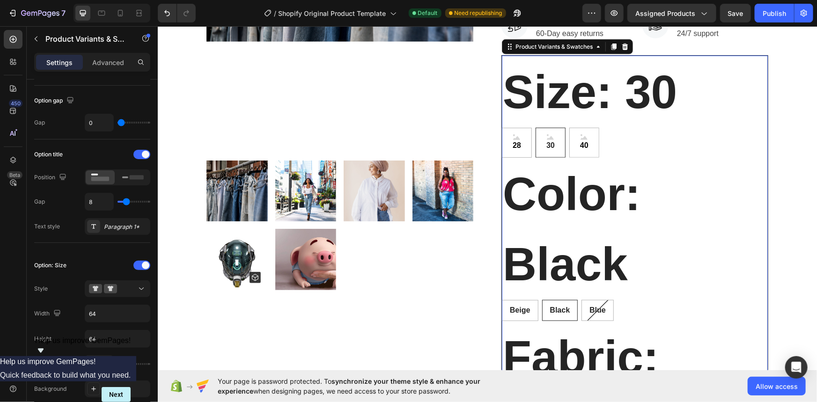
click at [517, 243] on legend "Color: Black" at bounding box center [635, 228] width 266 height 142
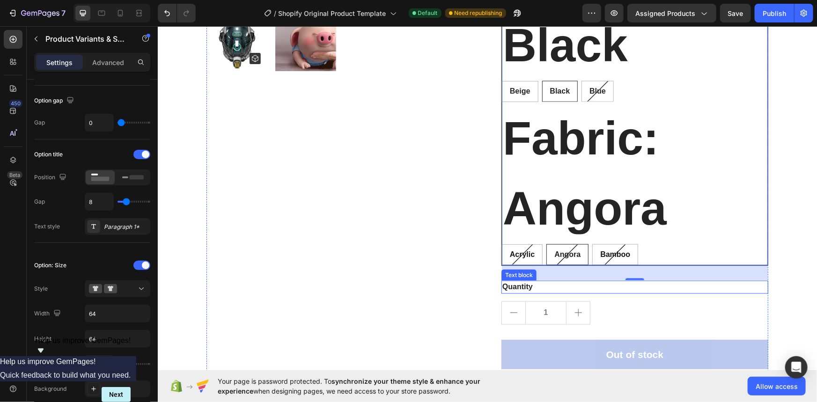
scroll to position [681, 0]
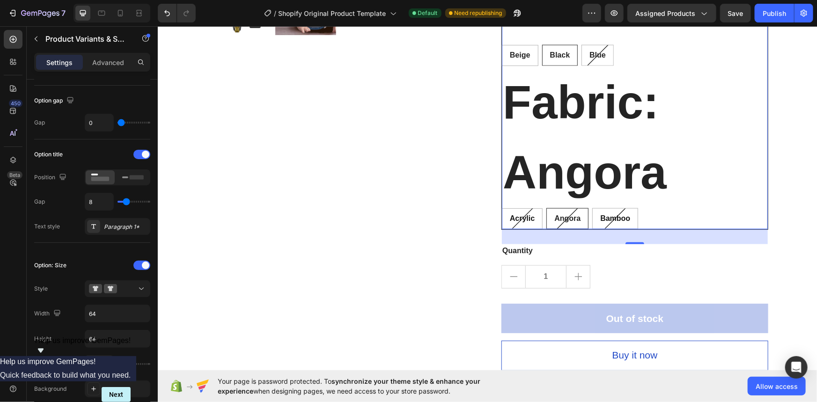
click at [557, 220] on span "Angora" at bounding box center [567, 218] width 26 height 8
click at [546, 208] on input "Angora Angora Angora" at bounding box center [546, 208] width 0 height 0
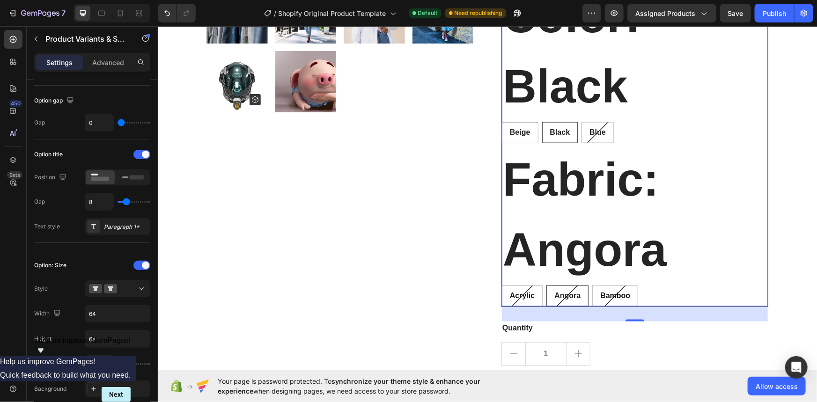
scroll to position [596, 0]
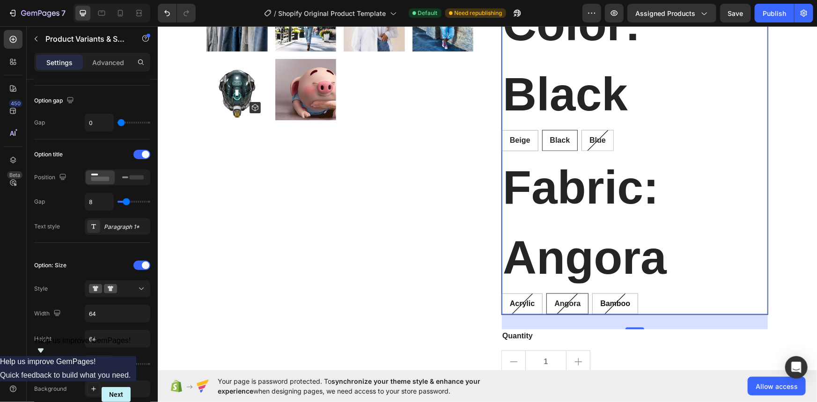
click at [562, 302] on span "Angora" at bounding box center [567, 303] width 26 height 8
click at [546, 293] on input "Angora Angora Angora" at bounding box center [546, 293] width 0 height 0
click at [600, 302] on span "Bamboo" at bounding box center [615, 303] width 30 height 8
click at [592, 293] on input "Bamboo Bamboo Bamboo" at bounding box center [592, 293] width 0 height 0
radio input "true"
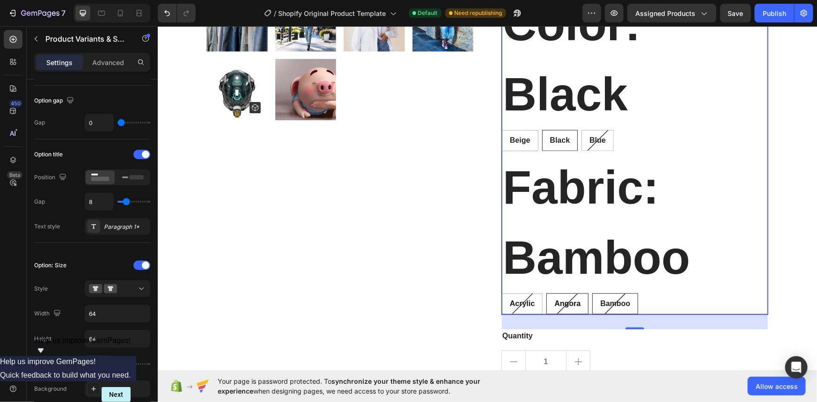
click at [576, 303] on span "Angora" at bounding box center [567, 303] width 26 height 8
click at [546, 293] on input "Angora Angora Angora" at bounding box center [546, 293] width 0 height 0
radio input "true"
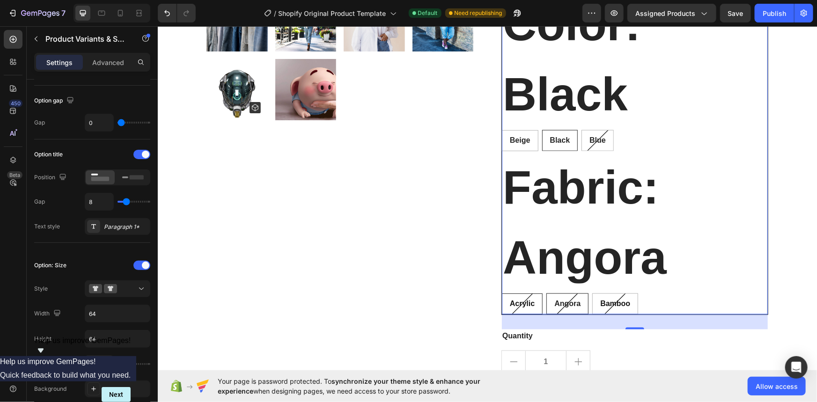
click at [525, 303] on span "Acrylic" at bounding box center [522, 303] width 25 height 8
click at [502, 293] on input "Acrylic Acrylic Acrylic" at bounding box center [501, 293] width 0 height 0
radio input "true"
click at [563, 139] on span "Black" at bounding box center [560, 140] width 20 height 8
click at [542, 130] on input "Black Black Black" at bounding box center [542, 129] width 0 height 0
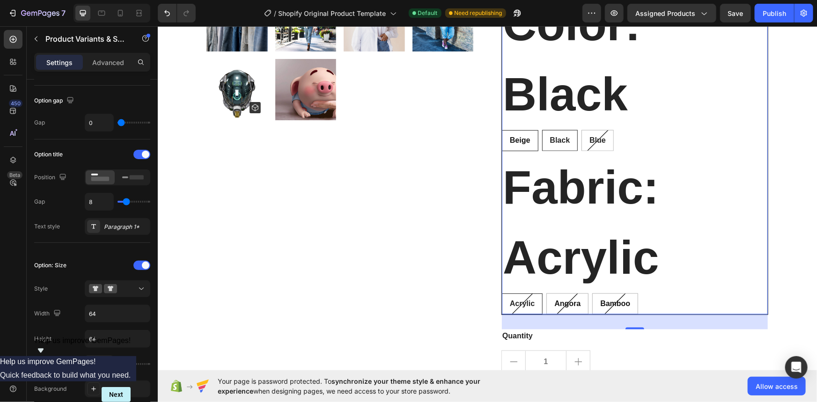
click at [517, 140] on span "Beige" at bounding box center [520, 140] width 21 height 8
click at [502, 130] on input "Beige Beige Beige" at bounding box center [501, 129] width 0 height 0
radio input "true"
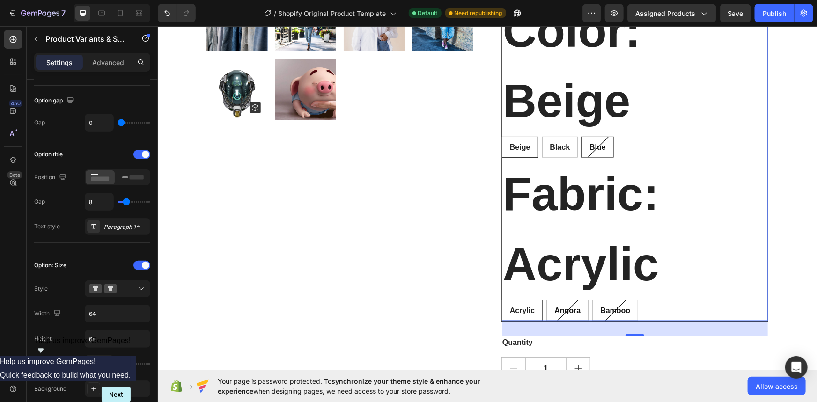
click at [594, 156] on div "Blue" at bounding box center [597, 146] width 32 height 21
click at [581, 136] on input "Blue Blue Blue" at bounding box center [581, 136] width 0 height 0
radio input "true"
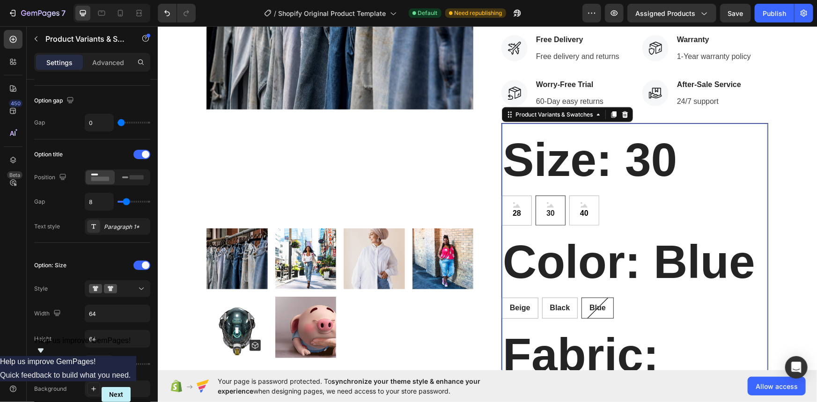
scroll to position [341, 0]
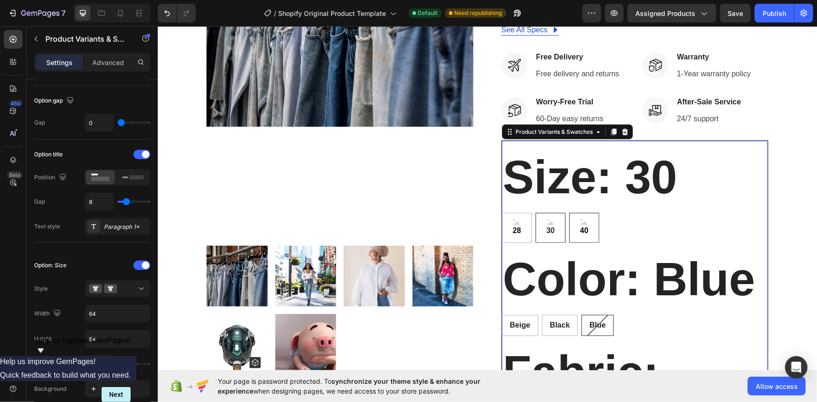
click at [584, 228] on span "40" at bounding box center [584, 230] width 12 height 11
click at [569, 213] on input "40 40 40" at bounding box center [569, 212] width 0 height 0
radio input "true"
click at [551, 228] on span "30" at bounding box center [550, 230] width 12 height 11
click at [535, 213] on input "30 30 30" at bounding box center [535, 212] width 0 height 0
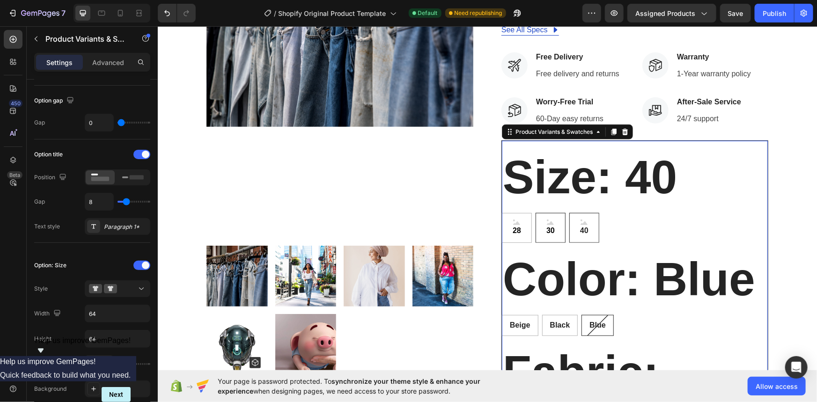
radio input "true"
click at [512, 227] on span "28" at bounding box center [517, 230] width 12 height 11
click at [502, 213] on input "28 28 28" at bounding box center [501, 212] width 0 height 0
radio input "true"
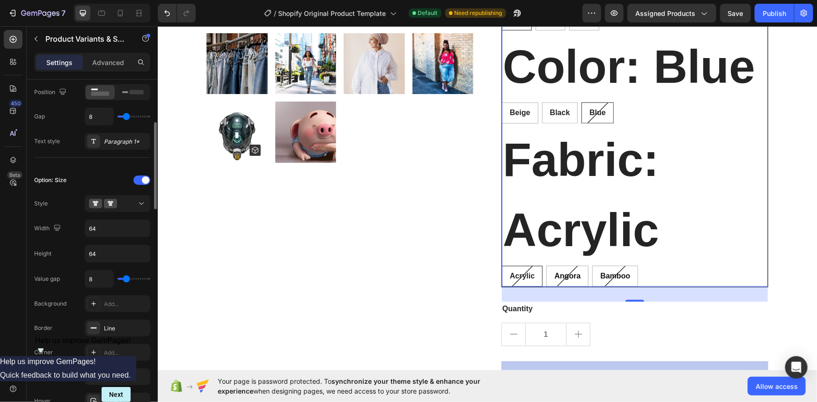
scroll to position [127, 0]
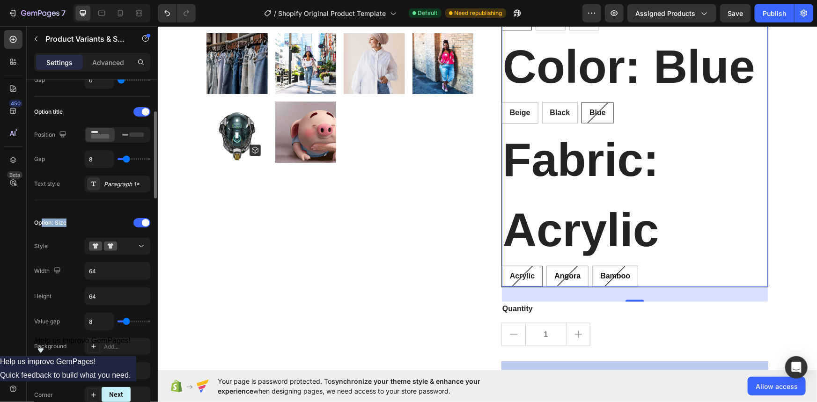
drag, startPoint x: 70, startPoint y: 218, endPoint x: 40, endPoint y: 221, distance: 30.1
click at [40, 221] on div "Option: Size" at bounding box center [92, 222] width 116 height 15
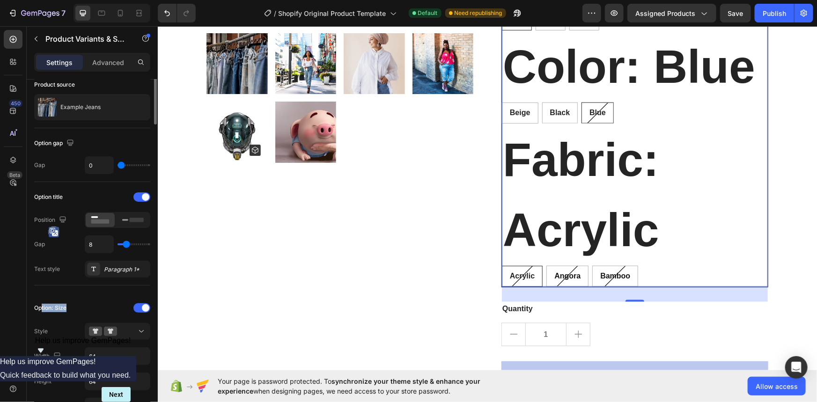
scroll to position [0, 0]
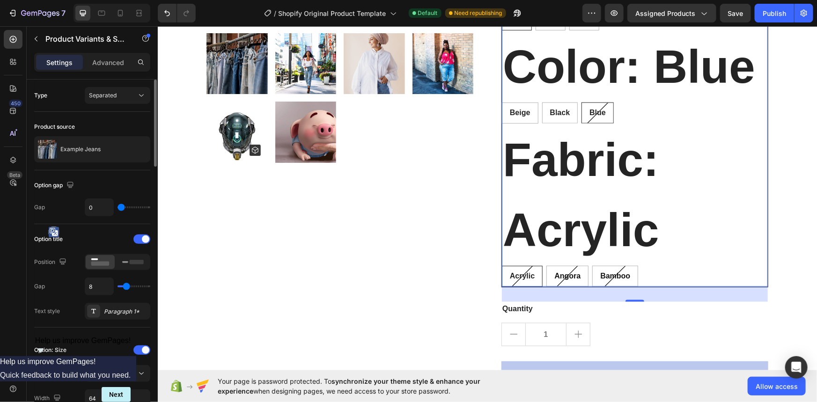
click at [122, 188] on div "Option gap" at bounding box center [92, 185] width 116 height 15
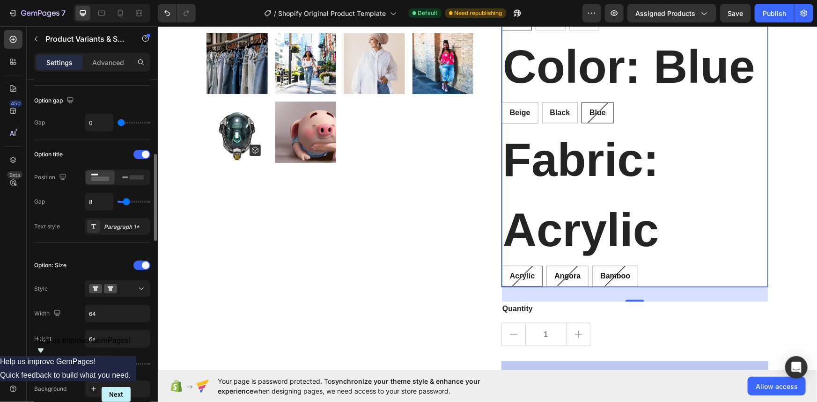
scroll to position [127, 0]
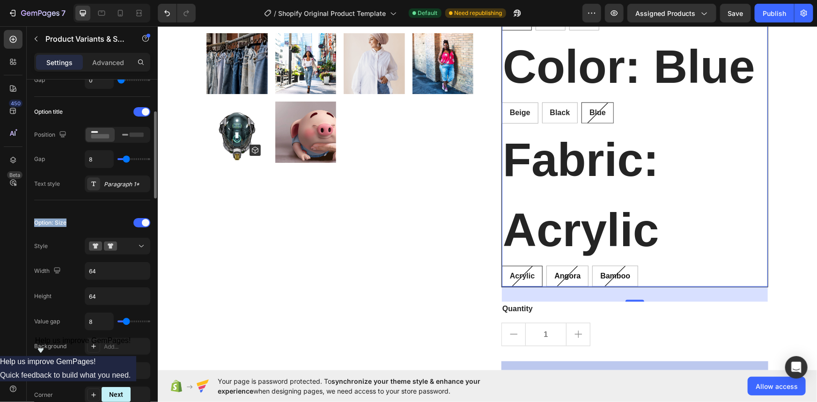
drag, startPoint x: 36, startPoint y: 219, endPoint x: 67, endPoint y: 219, distance: 30.9
click at [67, 219] on div "Option: Size" at bounding box center [92, 222] width 116 height 15
click at [75, 216] on div "Option: Size" at bounding box center [92, 222] width 116 height 15
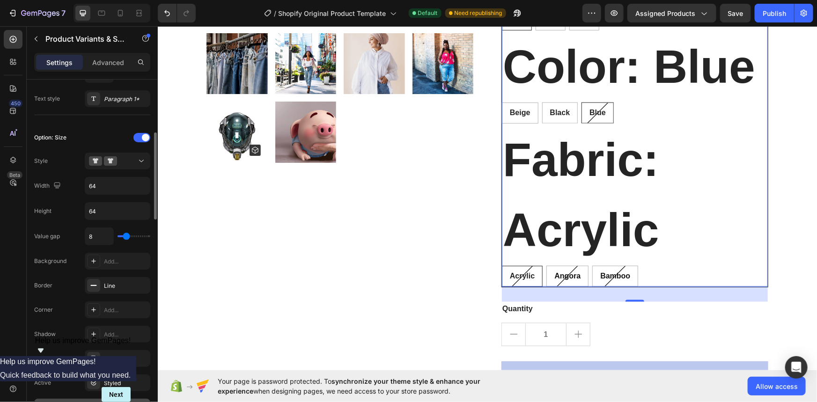
scroll to position [170, 0]
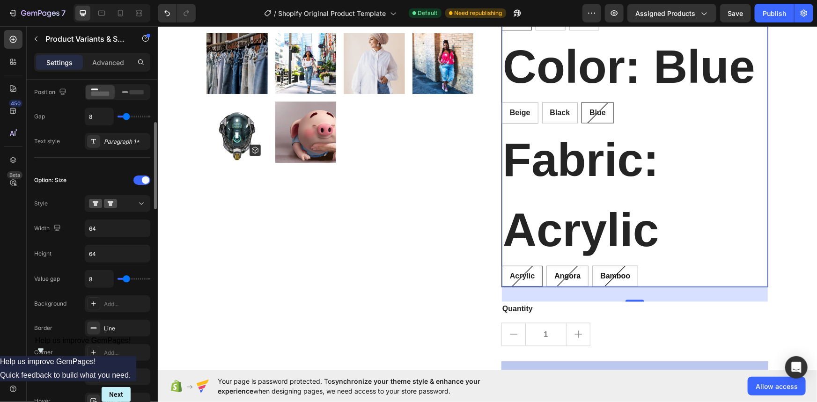
click at [95, 183] on div at bounding box center [118, 180] width 66 height 7
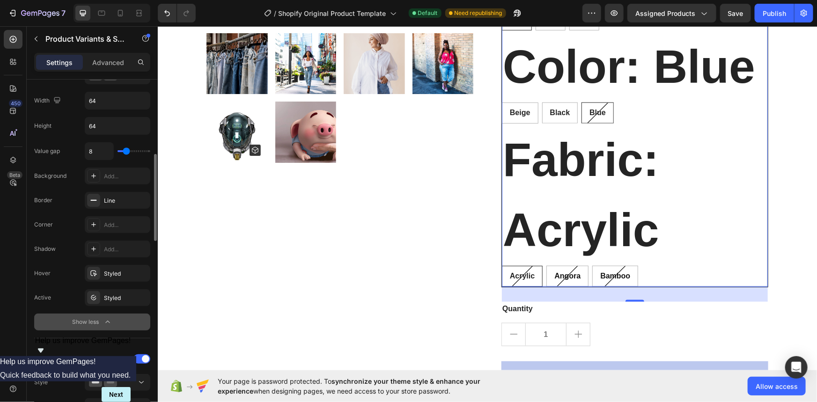
scroll to position [383, 0]
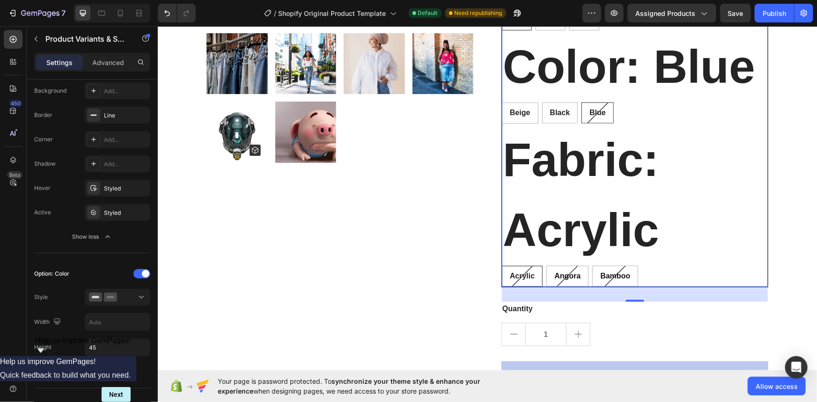
drag, startPoint x: 87, startPoint y: 272, endPoint x: 82, endPoint y: 272, distance: 5.2
click at [82, 272] on div "Option: Color" at bounding box center [92, 274] width 116 height 15
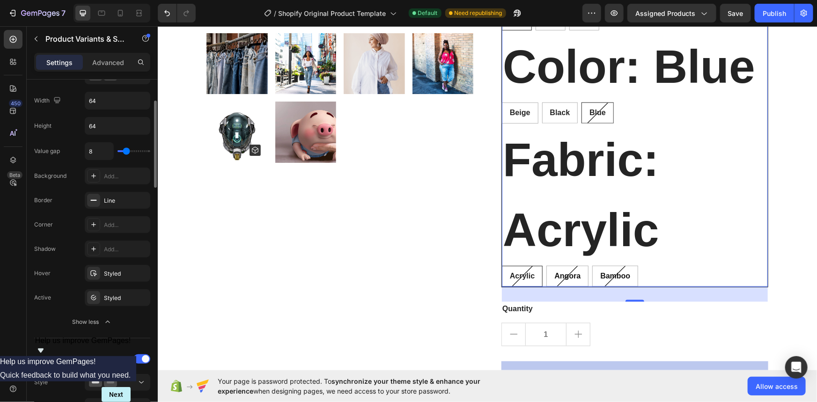
scroll to position [213, 0]
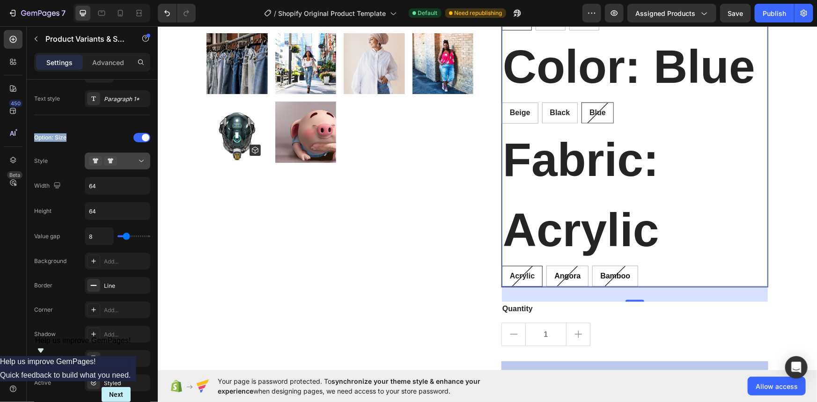
drag, startPoint x: 35, startPoint y: 136, endPoint x: 100, endPoint y: 161, distance: 69.5
click at [95, 141] on div "Option: Size" at bounding box center [92, 137] width 116 height 15
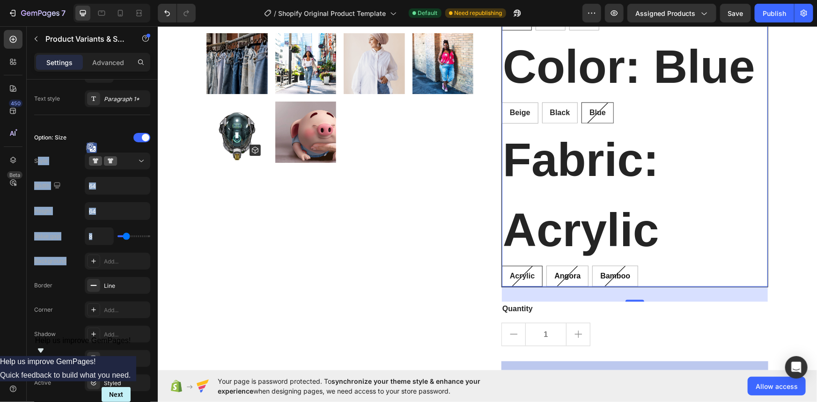
drag, startPoint x: 37, startPoint y: 162, endPoint x: 73, endPoint y: 257, distance: 101.1
click at [73, 257] on div "Option: Size Style Width 64 Height 64 Value gap 8 Background Add... Border Line…" at bounding box center [92, 273] width 116 height 286
click at [96, 134] on div at bounding box center [118, 137] width 66 height 7
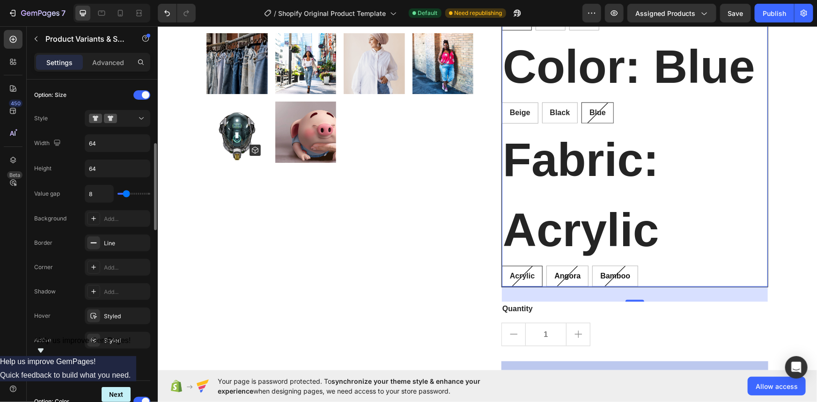
scroll to position [170, 0]
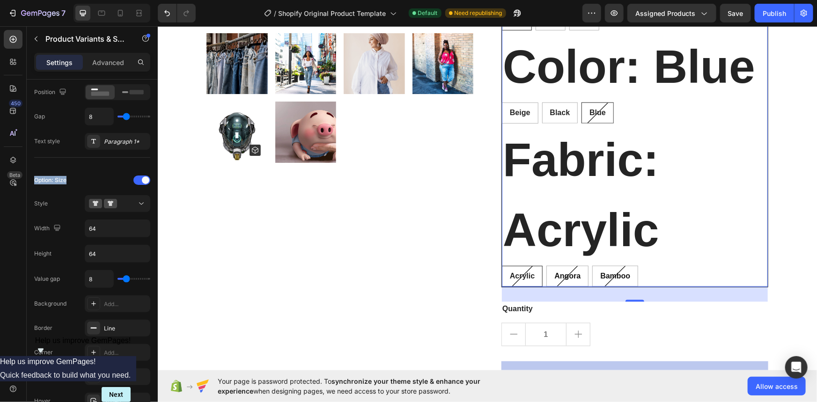
drag, startPoint x: 70, startPoint y: 179, endPoint x: 36, endPoint y: 179, distance: 34.2
click at [36, 179] on div "Option: Size" at bounding box center [92, 180] width 116 height 15
click at [85, 182] on div at bounding box center [118, 180] width 66 height 7
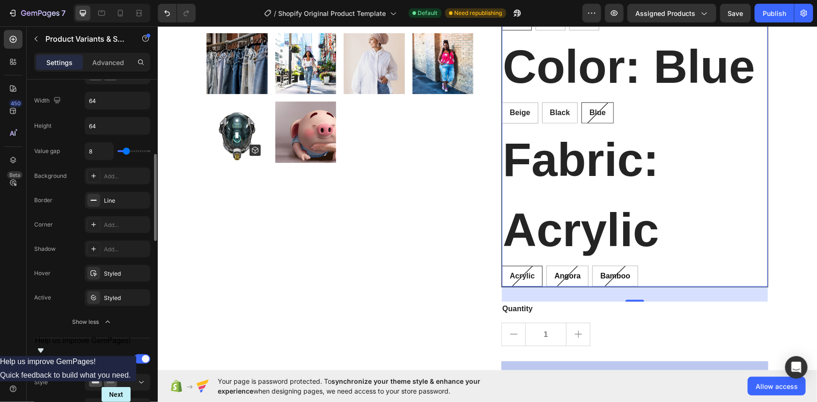
scroll to position [213, 0]
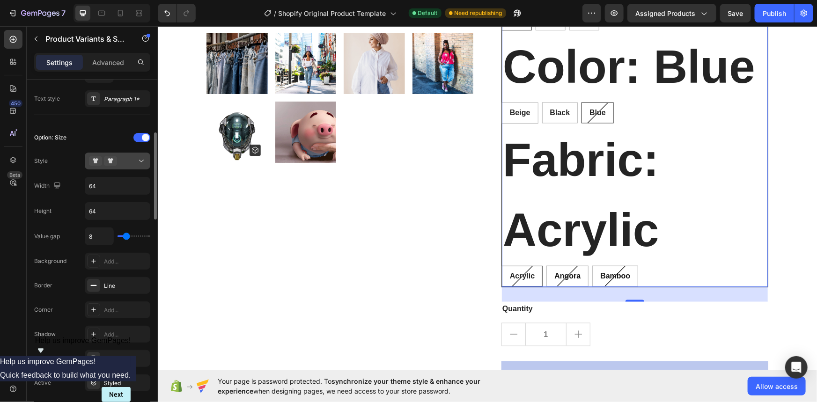
click at [135, 157] on div at bounding box center [117, 160] width 57 height 9
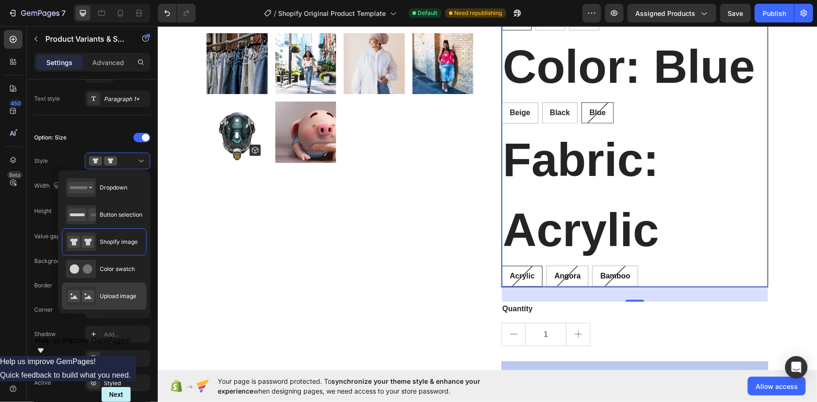
click at [88, 296] on rect at bounding box center [88, 296] width 12 height 12
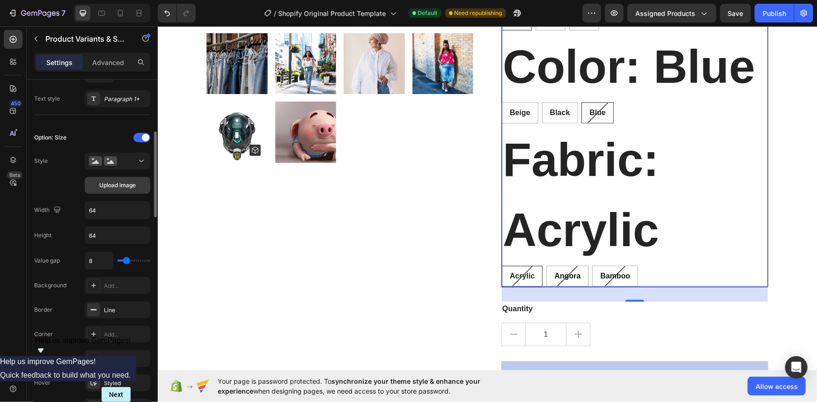
click at [125, 181] on span "Upload image" at bounding box center [117, 185] width 37 height 8
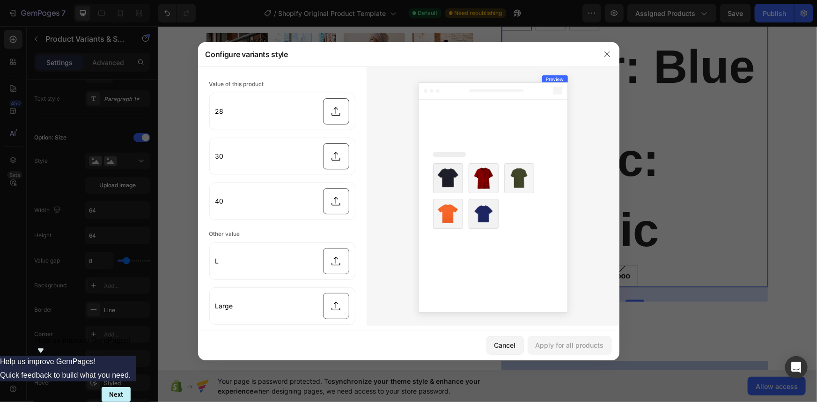
click at [453, 183] on img at bounding box center [448, 178] width 30 height 30
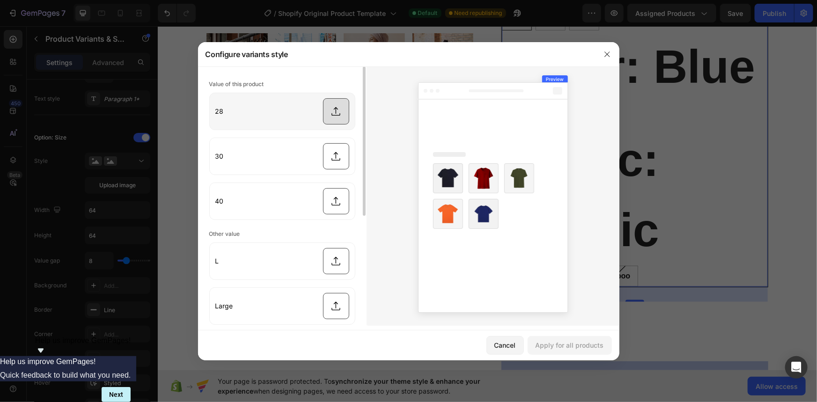
click at [341, 117] on input "file" at bounding box center [282, 111] width 145 height 37
type input "C:\fakepath\Gemini_Generated_Image_o2gvk0o2gvk0o2gv.png"
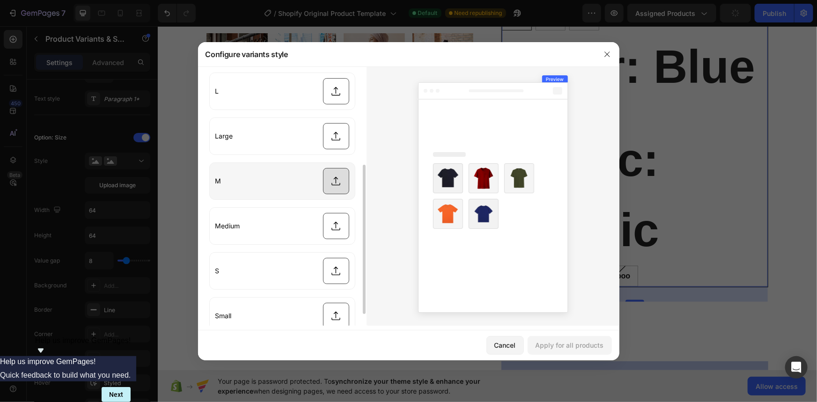
scroll to position [0, 0]
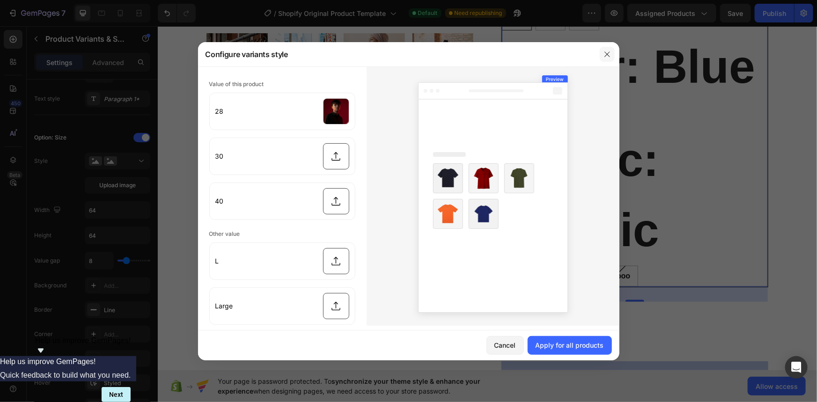
click at [609, 57] on icon "button" at bounding box center [607, 54] width 7 height 7
